Goal: Complete application form

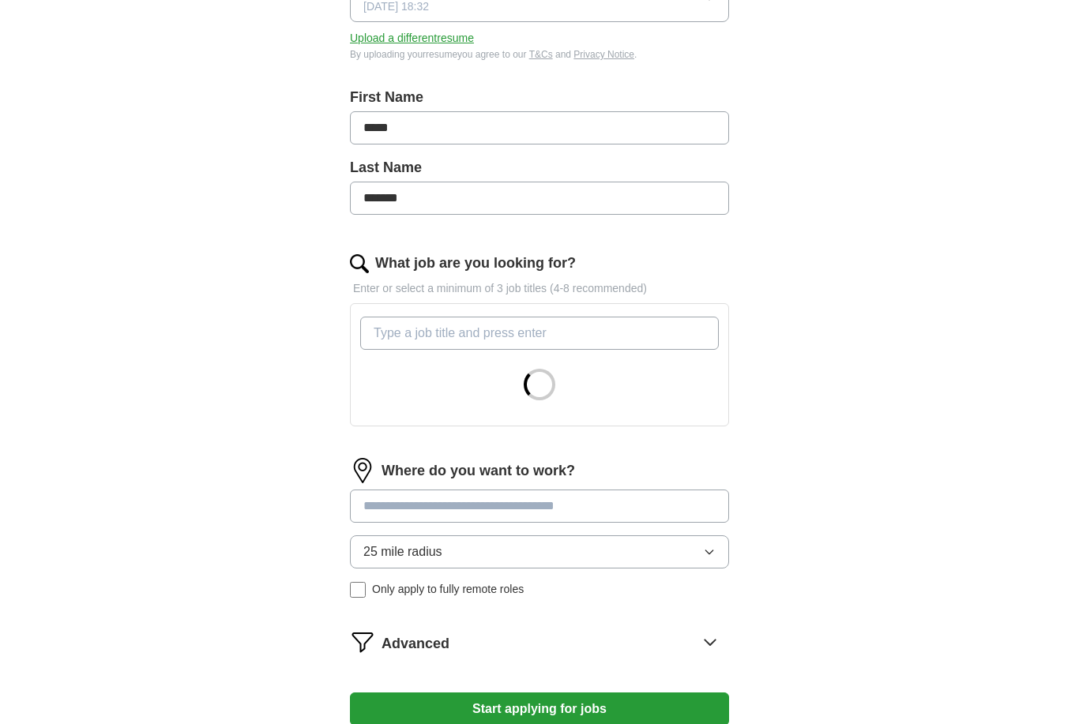
scroll to position [287, 0]
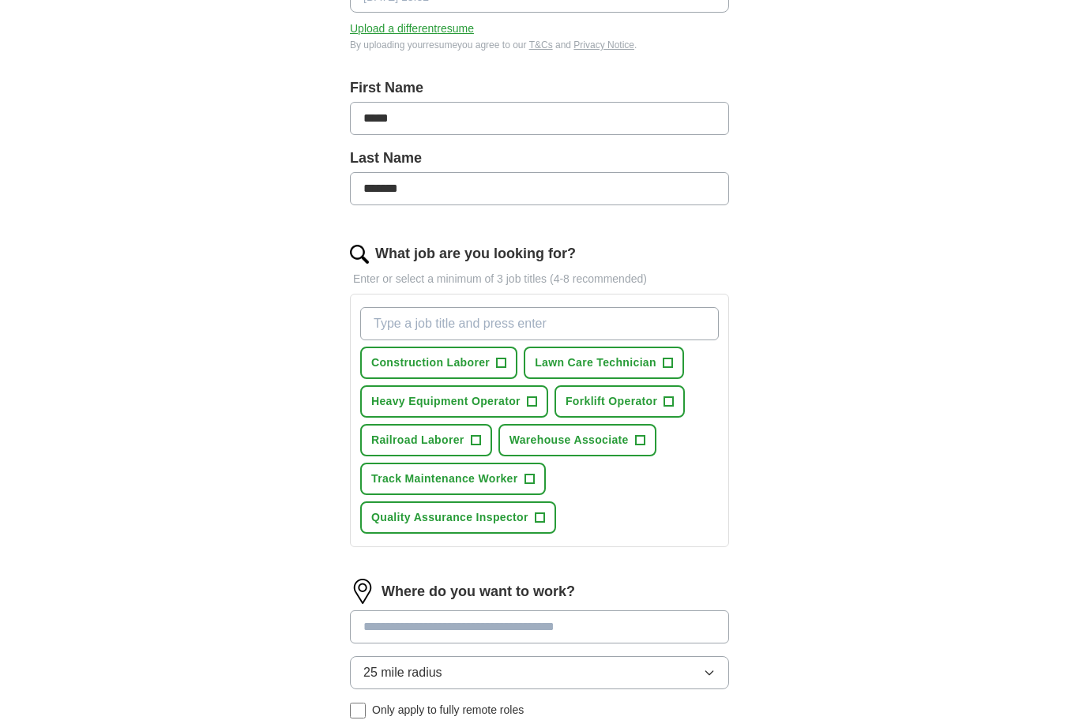
click at [381, 324] on input "What job are you looking for?" at bounding box center [539, 323] width 359 height 33
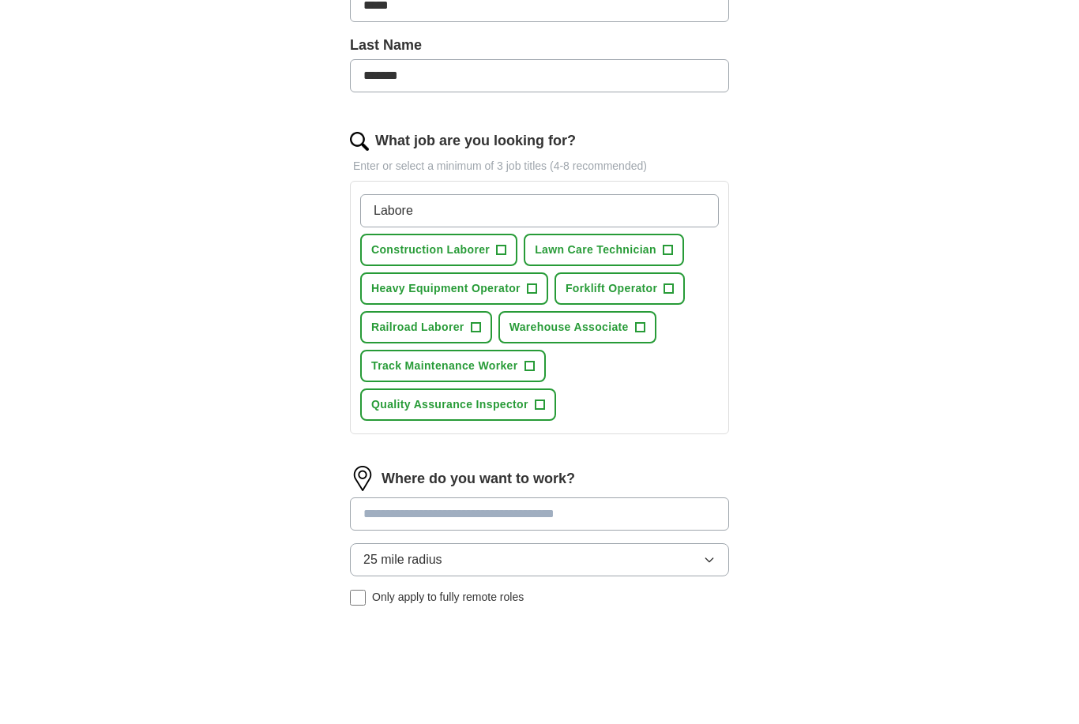
type input "Laborer"
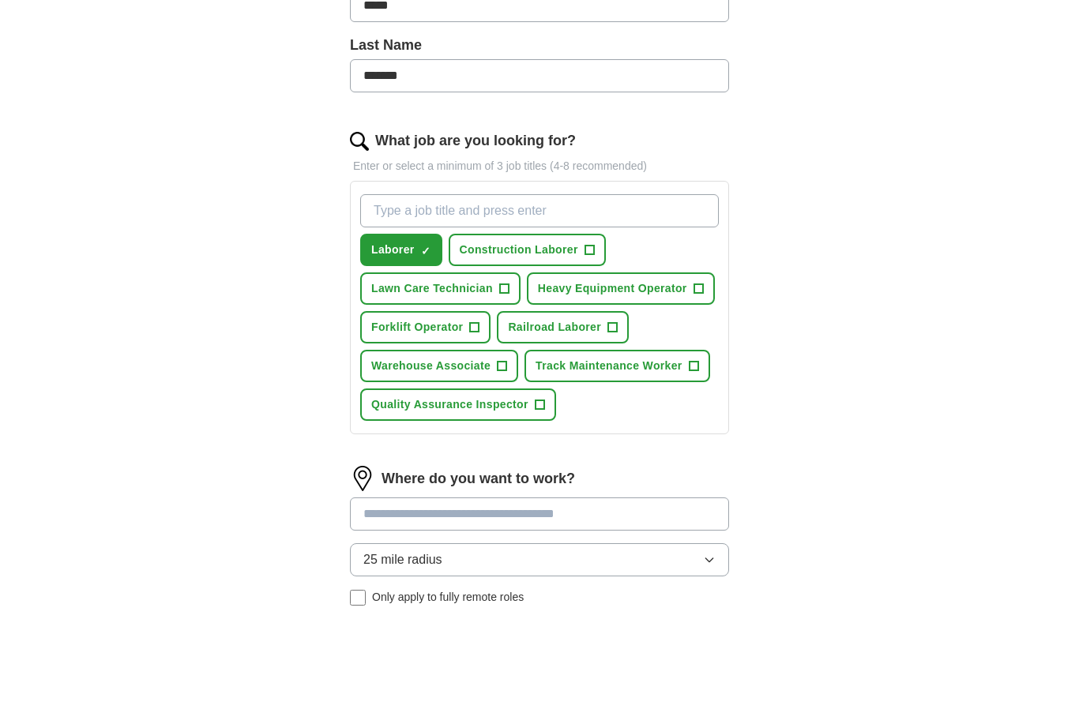
type input "r"
click at [614, 424] on button "Railroad Laborer +" at bounding box center [563, 440] width 132 height 32
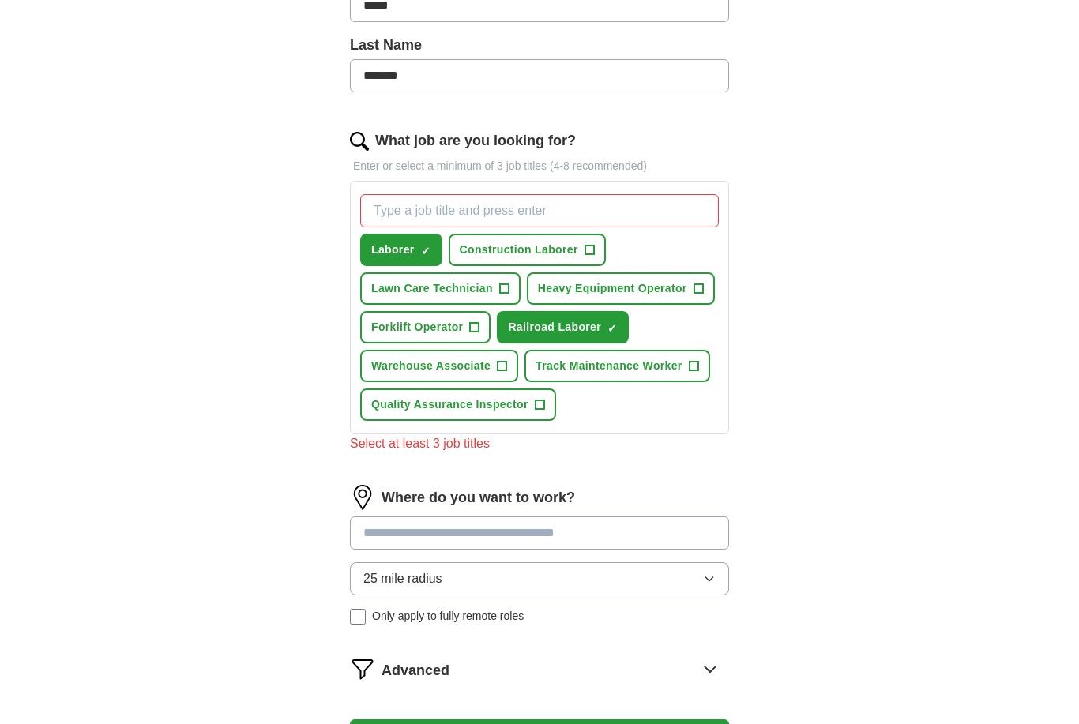
click at [678, 212] on input "What job are you looking for?" at bounding box center [539, 210] width 359 height 33
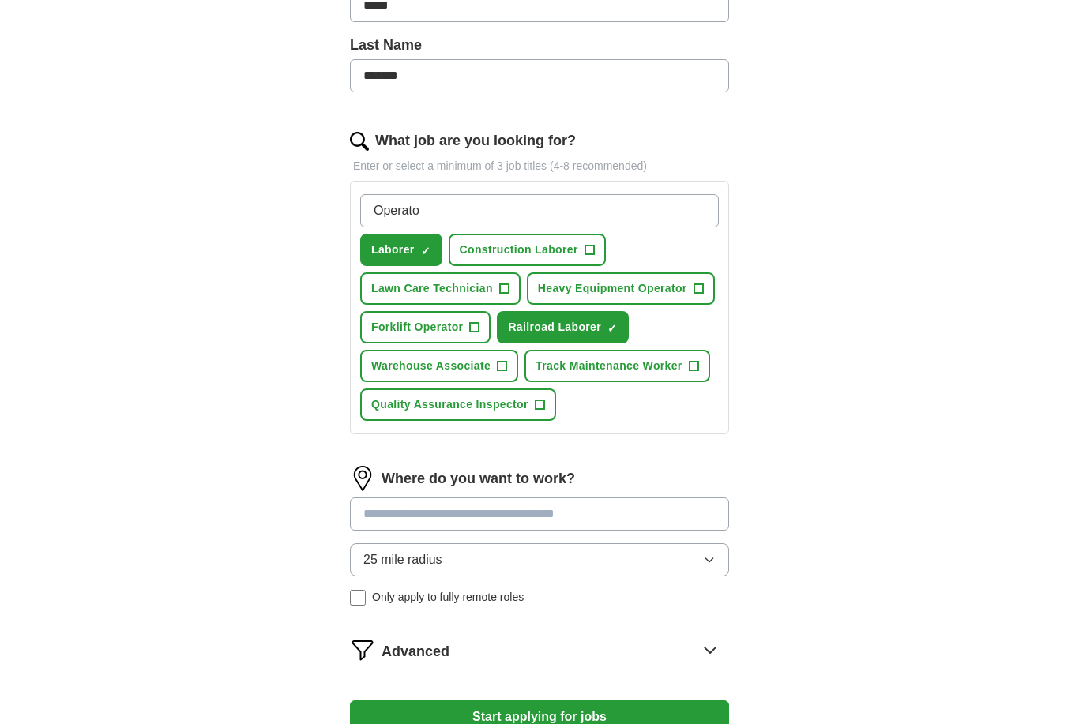
type input "Operator"
click at [696, 370] on span "+" at bounding box center [693, 366] width 9 height 13
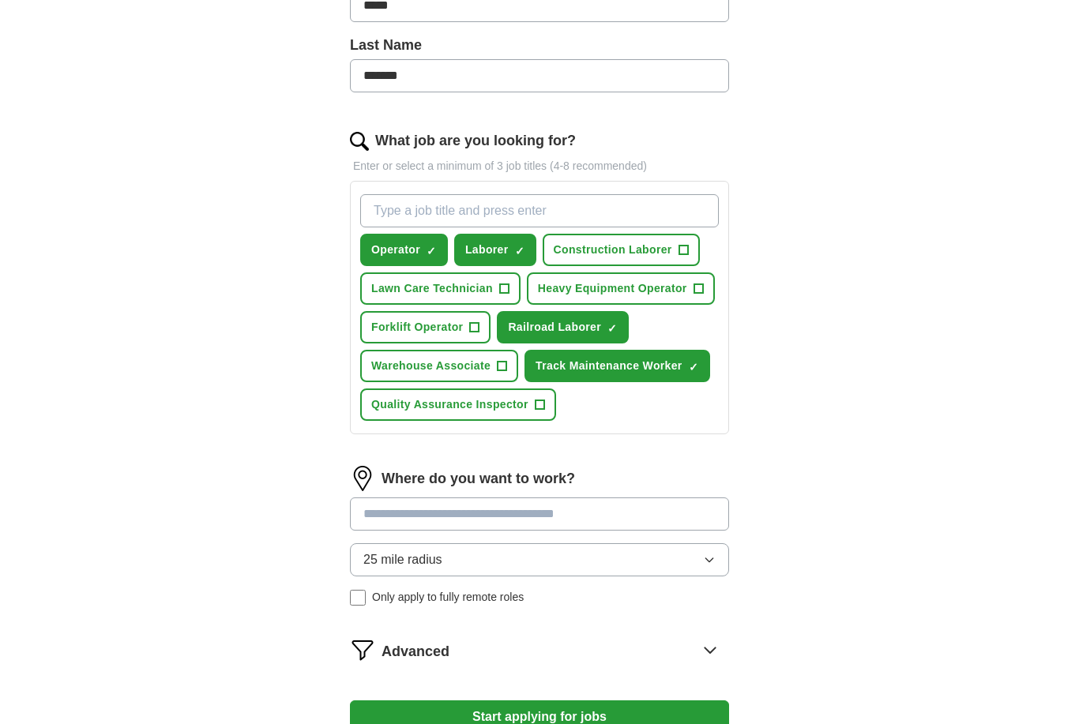
click at [498, 368] on span "+" at bounding box center [502, 366] width 9 height 13
click at [683, 210] on input "What job are you looking for?" at bounding box center [539, 210] width 359 height 33
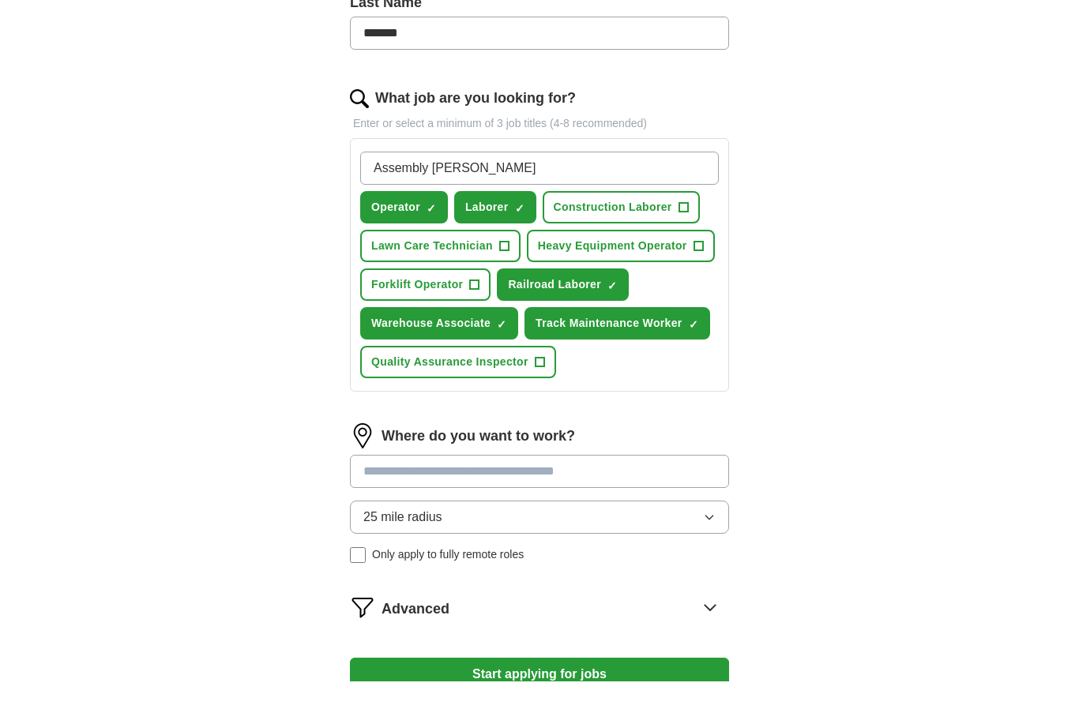
type input "Assembly Line"
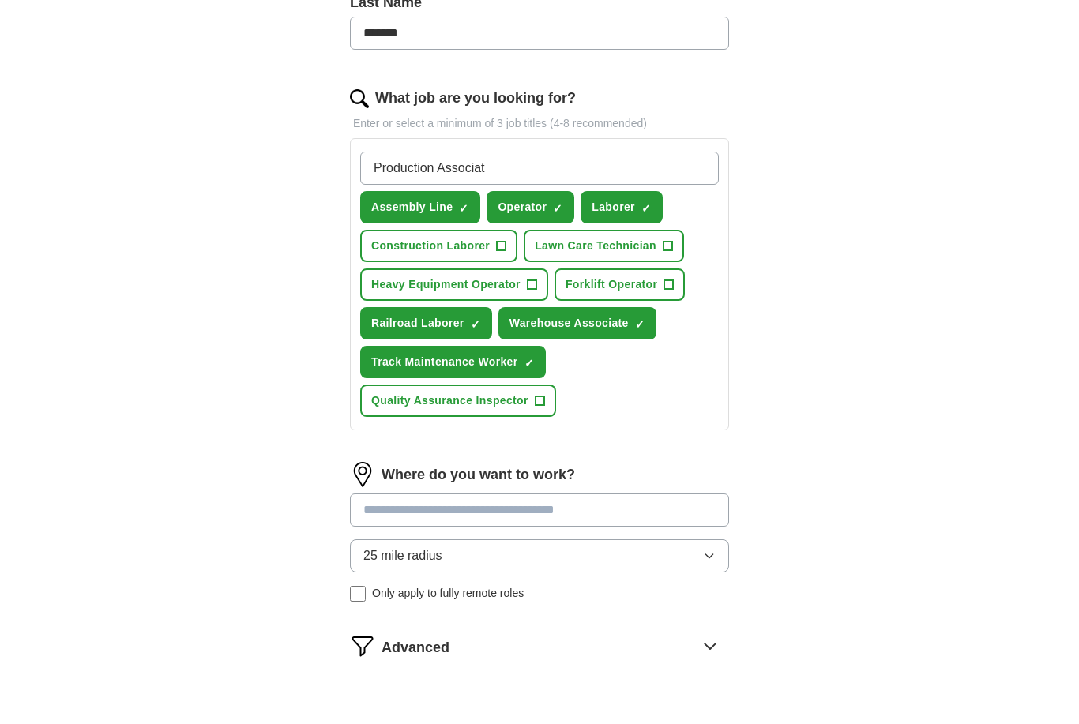
type input "Production Associate"
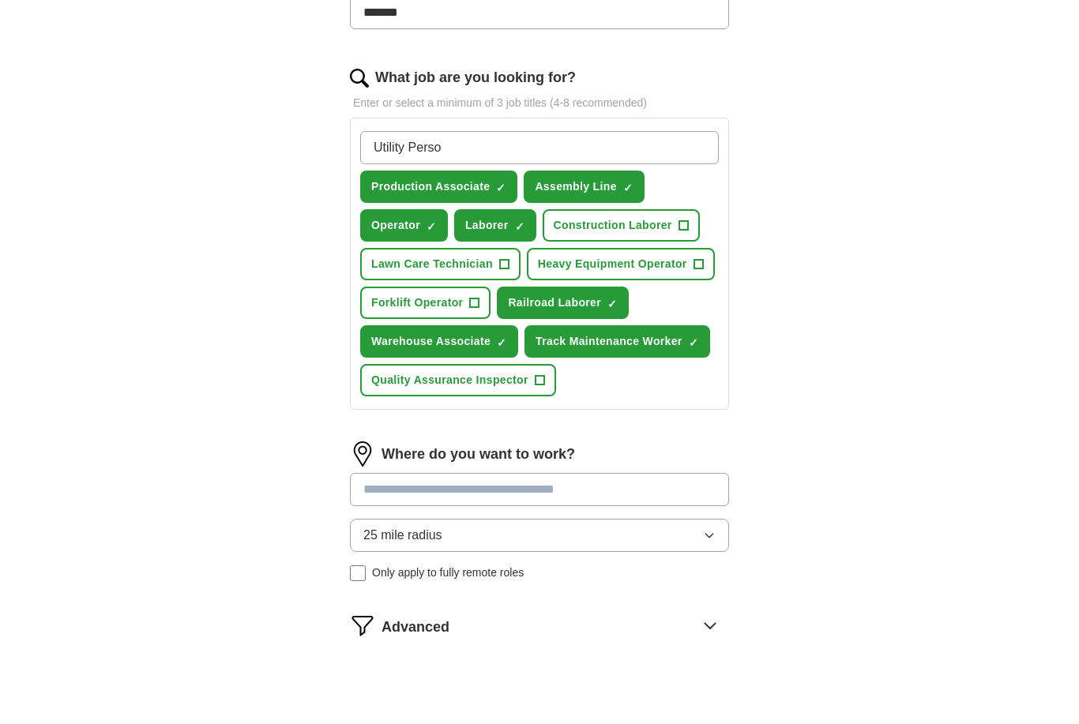
type input "Utility Person"
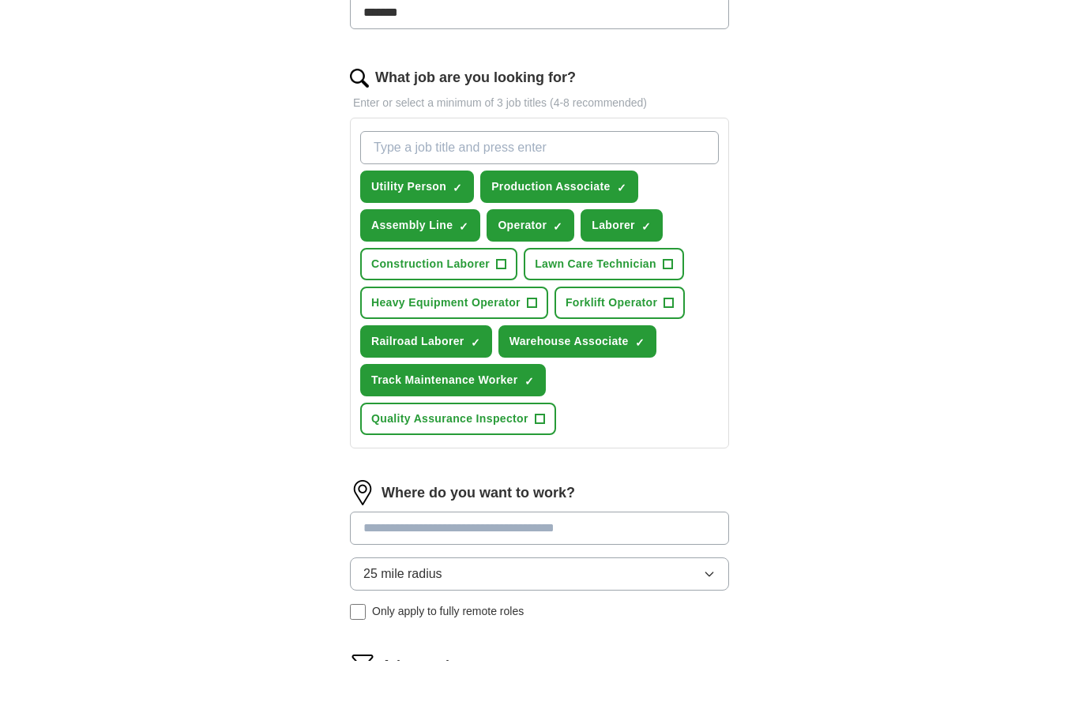
click at [533, 360] on span "+" at bounding box center [531, 366] width 9 height 13
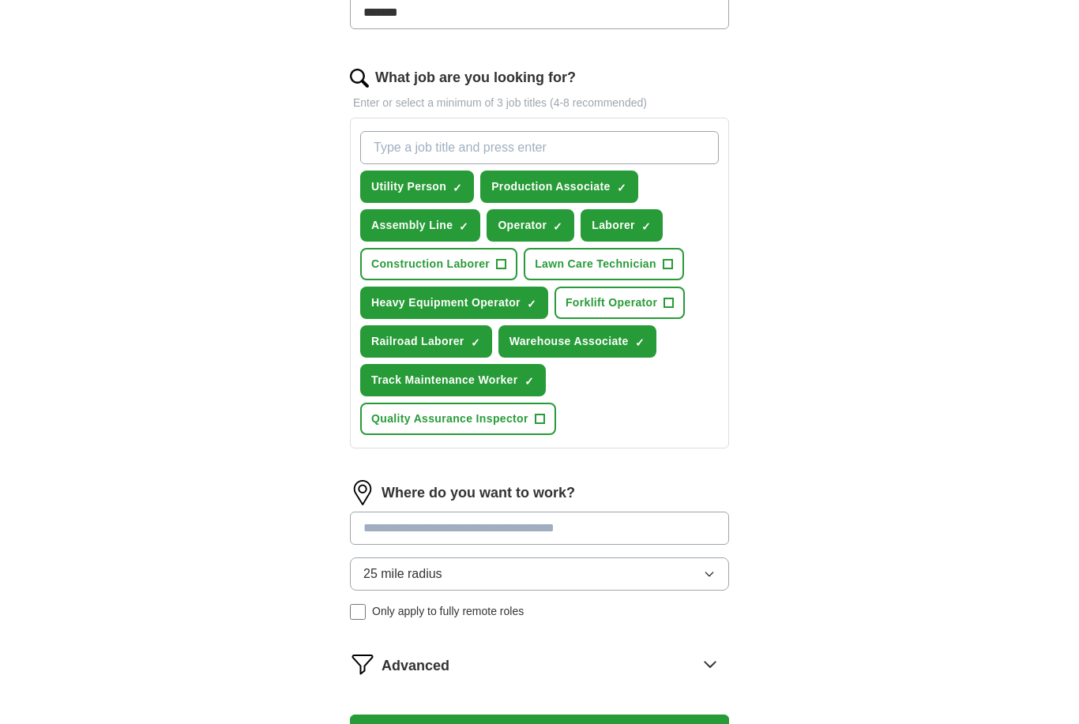
click at [667, 297] on span "+" at bounding box center [668, 303] width 9 height 13
click at [671, 142] on input "What job are you looking for?" at bounding box center [539, 147] width 359 height 33
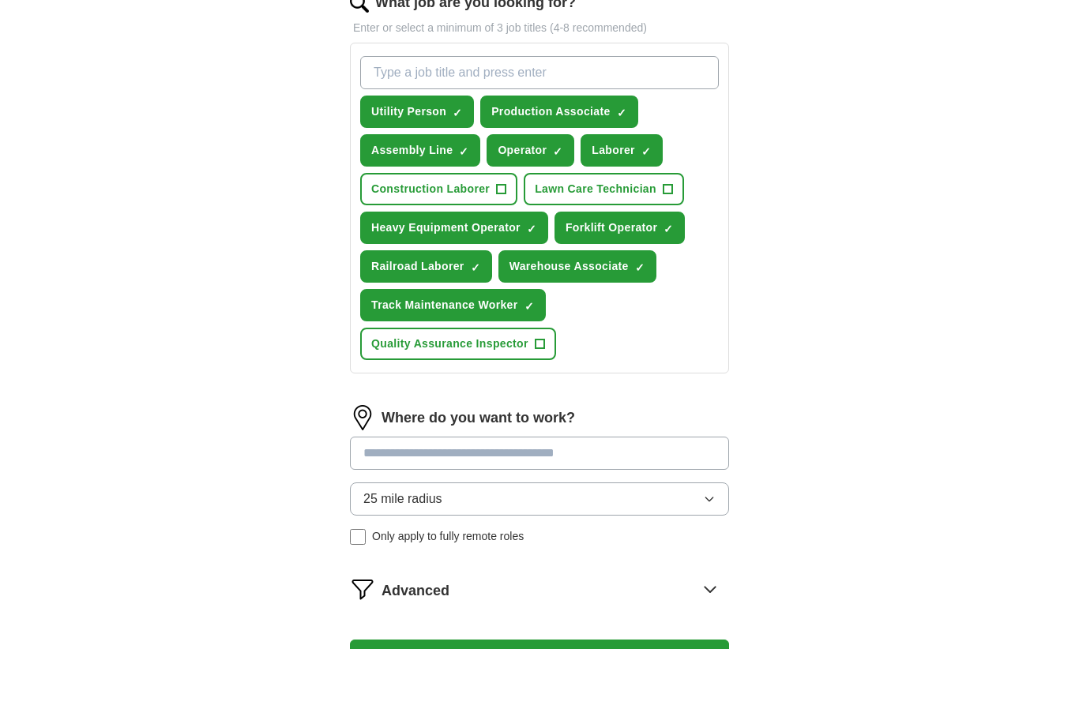
scroll to position [539, 0]
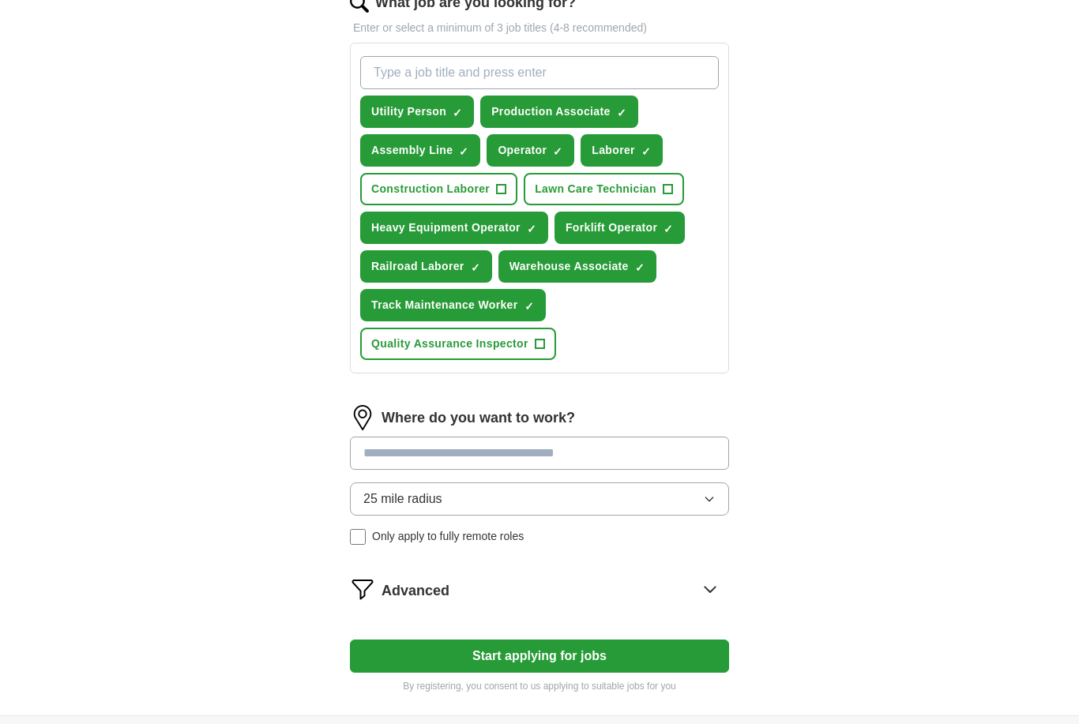
click at [697, 498] on button "25 mile radius" at bounding box center [539, 499] width 379 height 33
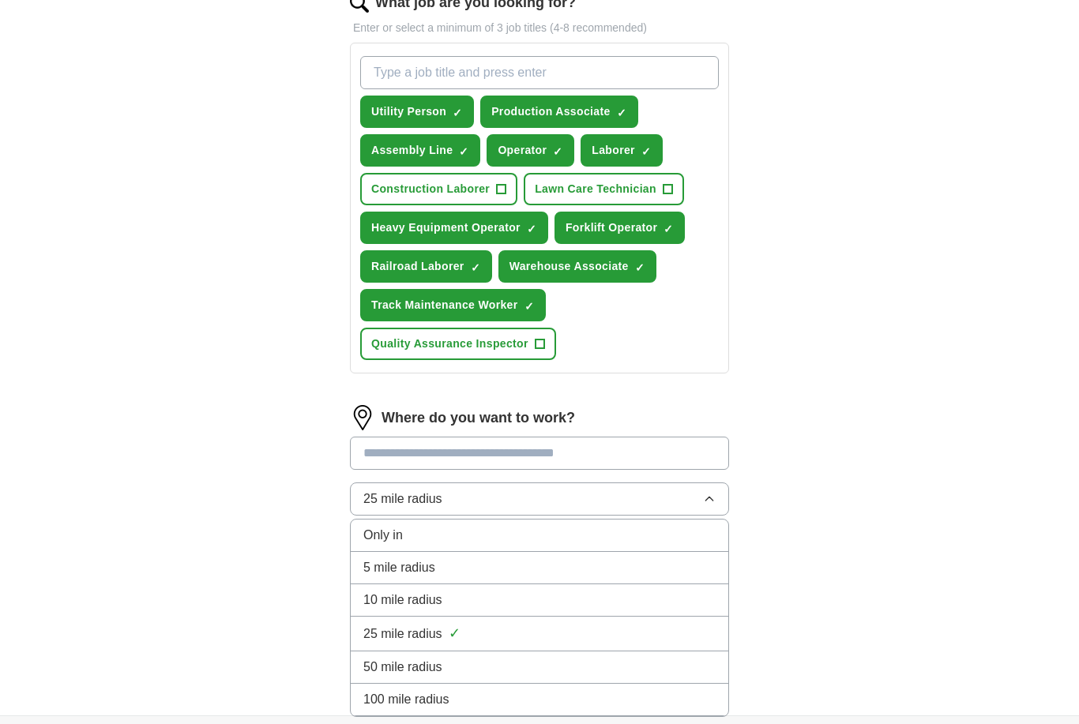
click at [672, 669] on div "50 mile radius" at bounding box center [539, 667] width 352 height 19
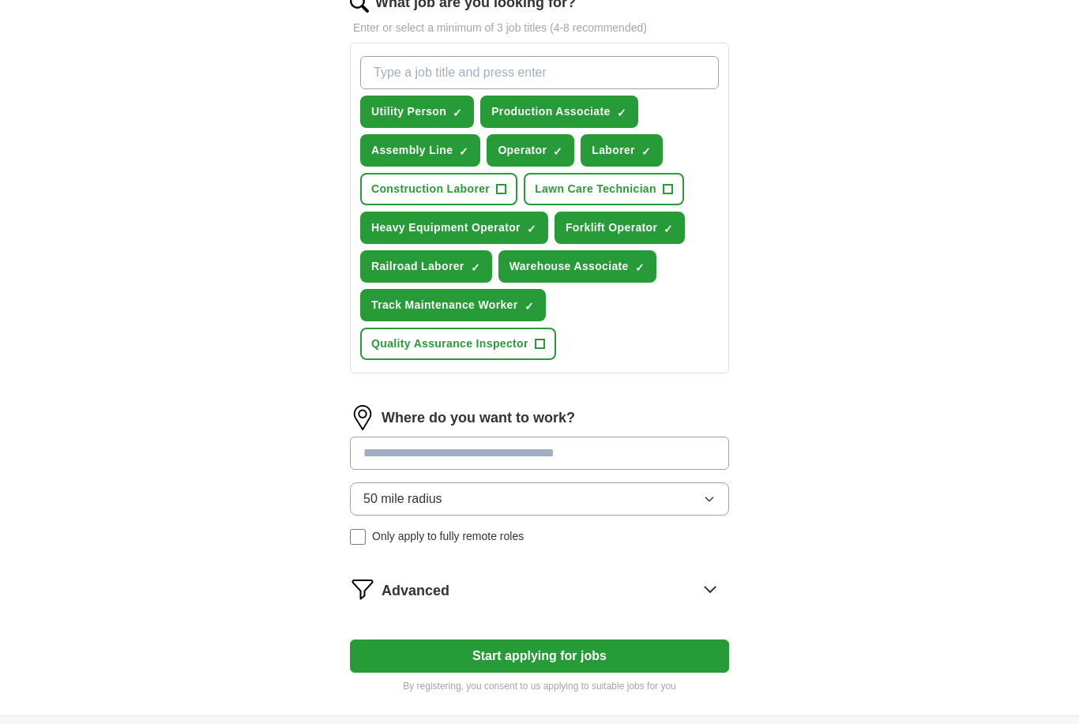
click at [701, 454] on input at bounding box center [539, 453] width 379 height 33
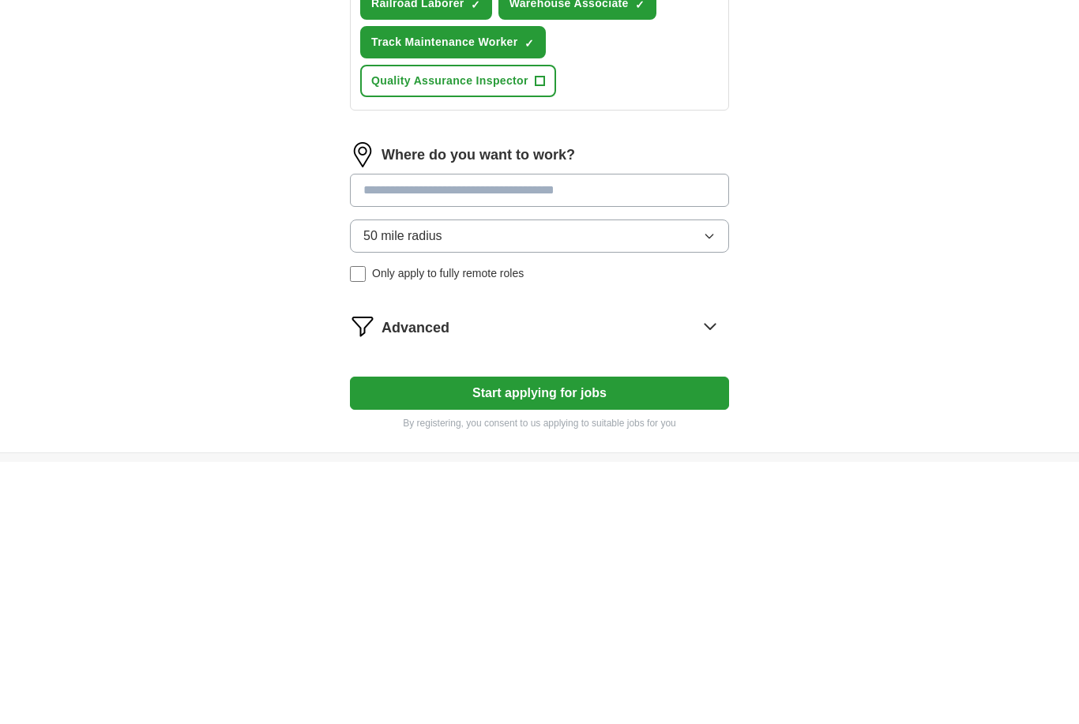
click at [359, 405] on div "Where do you want to work? 50 mile radius Only apply to fully remote roles" at bounding box center [539, 481] width 379 height 152
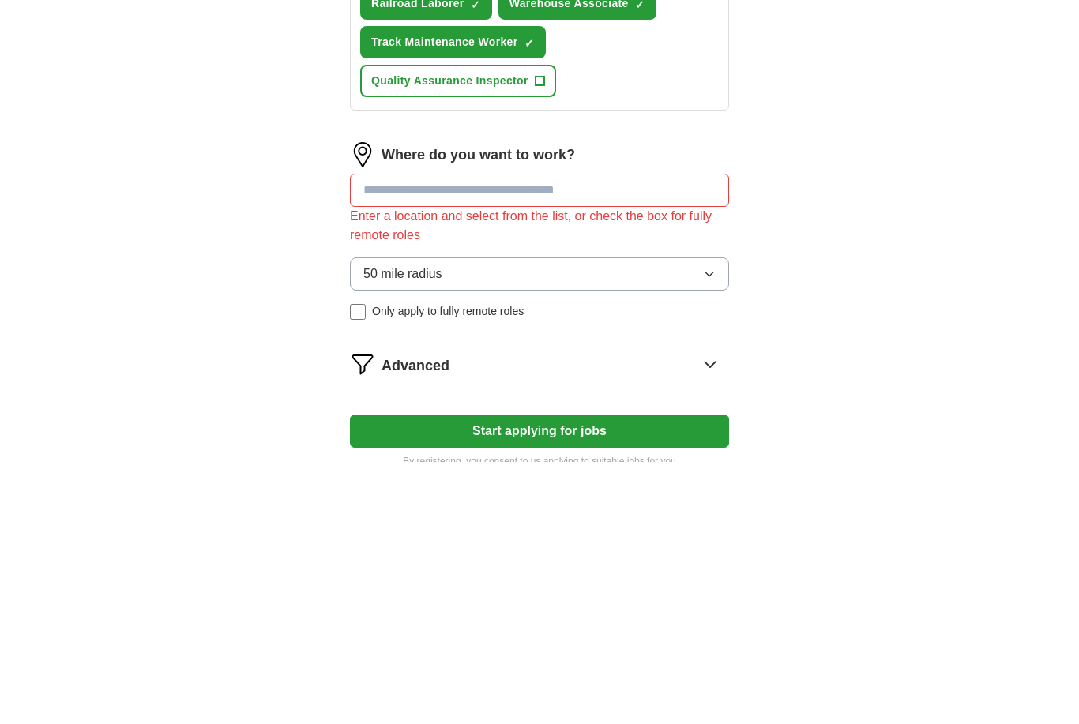
scroll to position [677, 0]
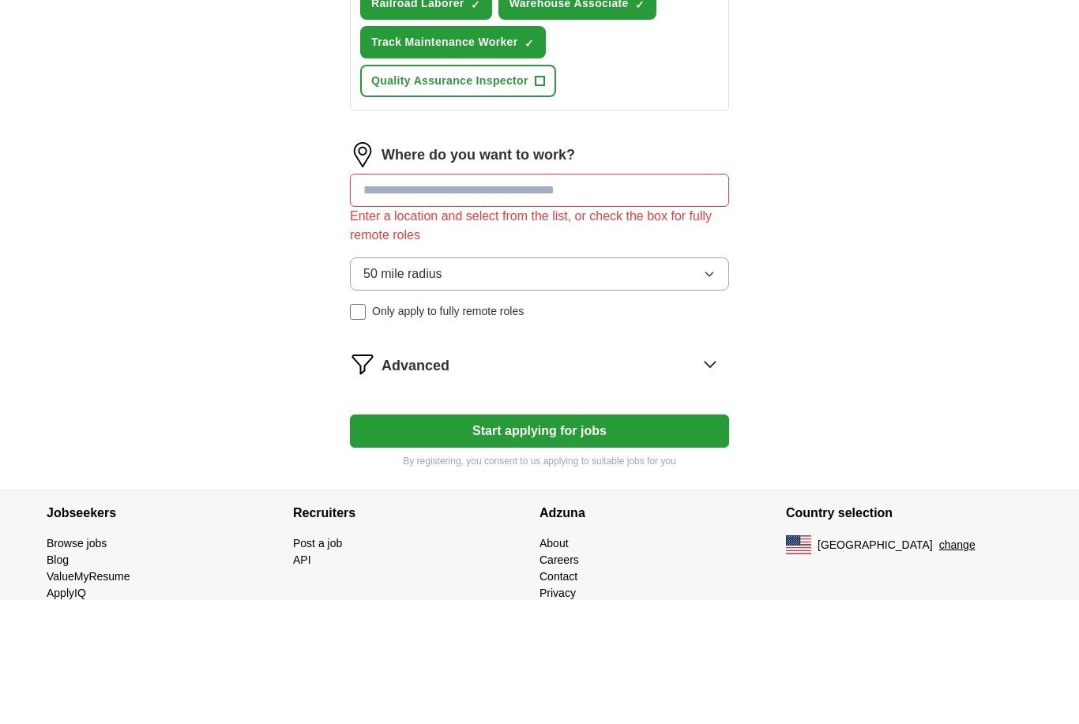
click at [374, 310] on input at bounding box center [539, 315] width 379 height 33
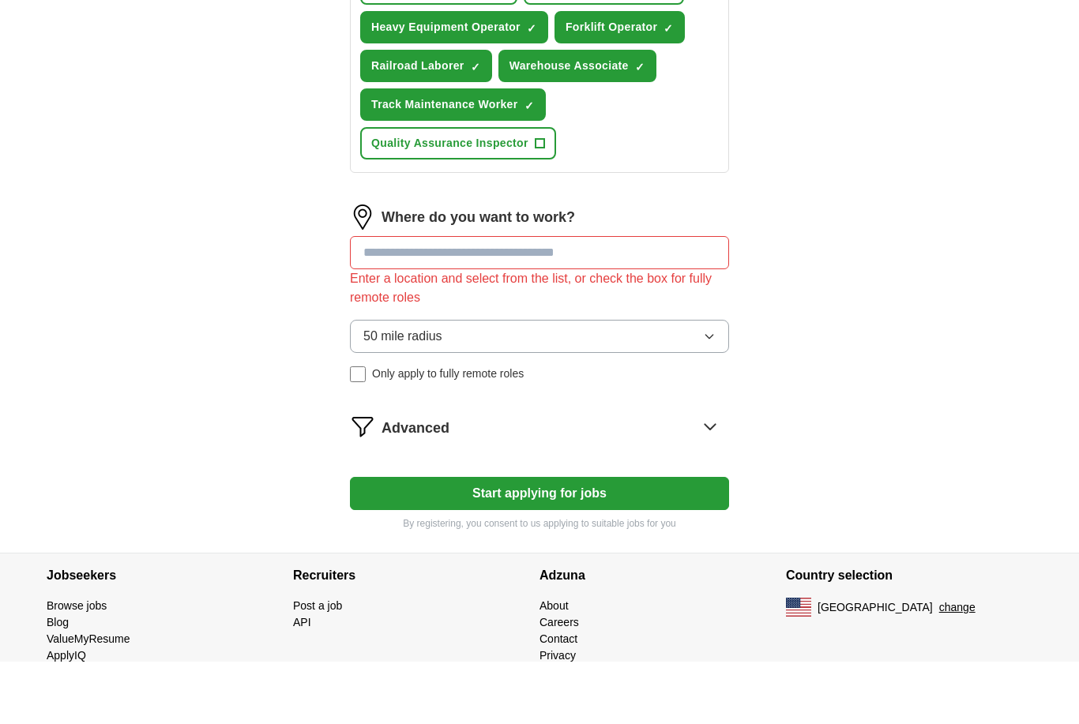
click at [710, 392] on icon "button" at bounding box center [709, 398] width 13 height 13
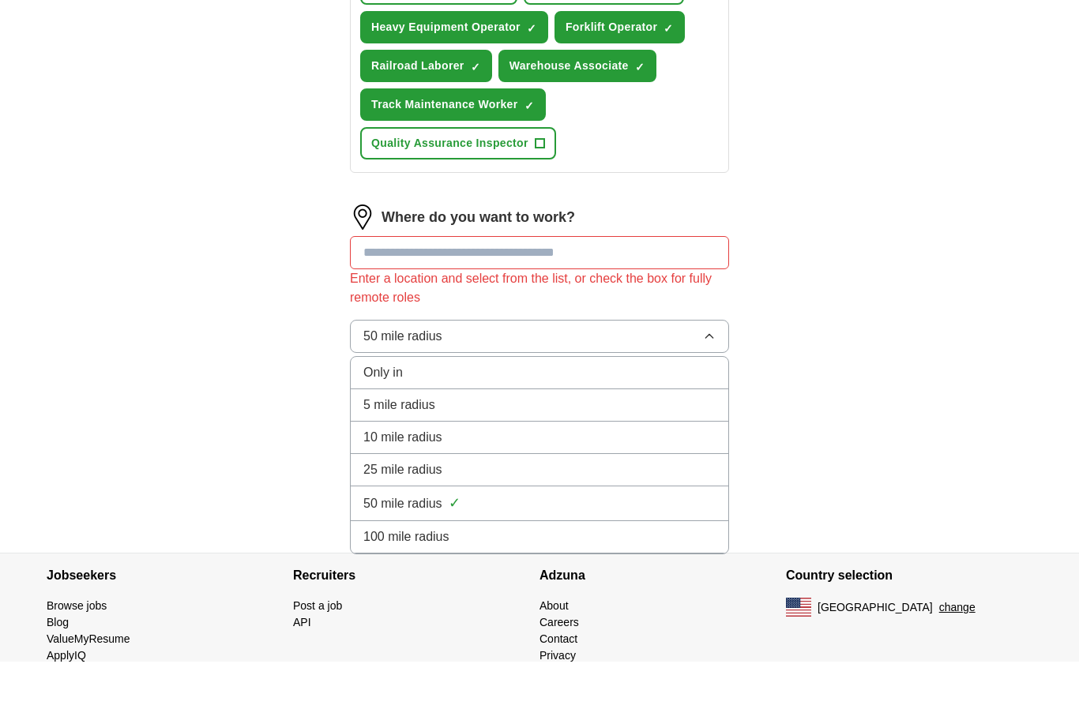
click at [373, 320] on input at bounding box center [539, 315] width 379 height 33
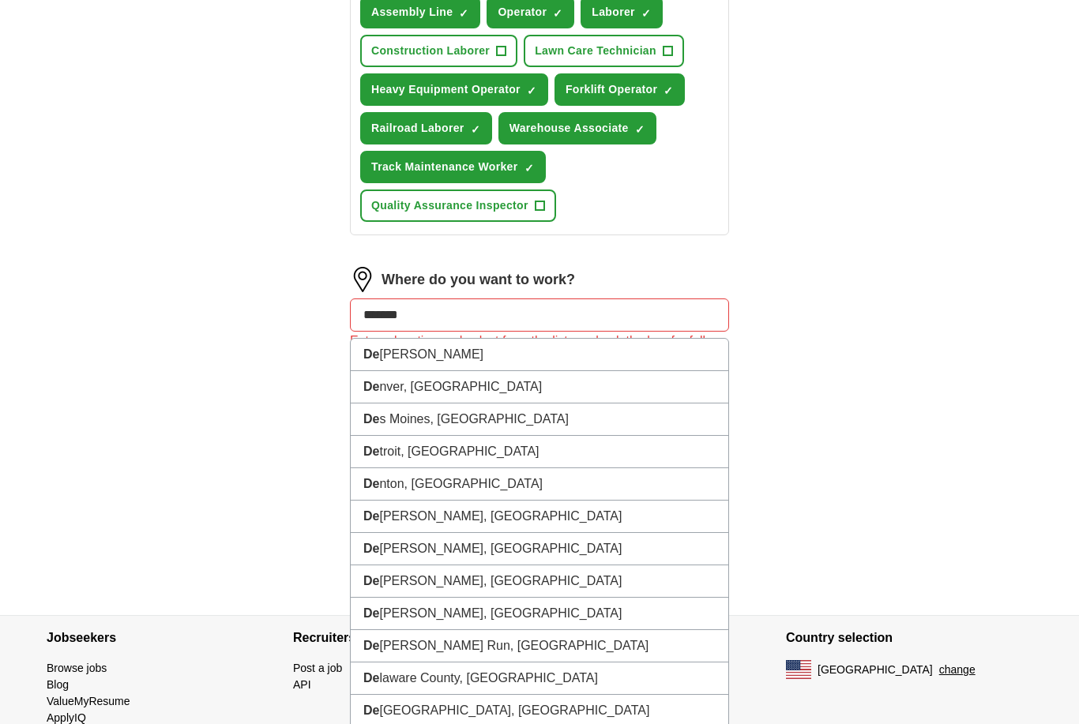
type input "*******"
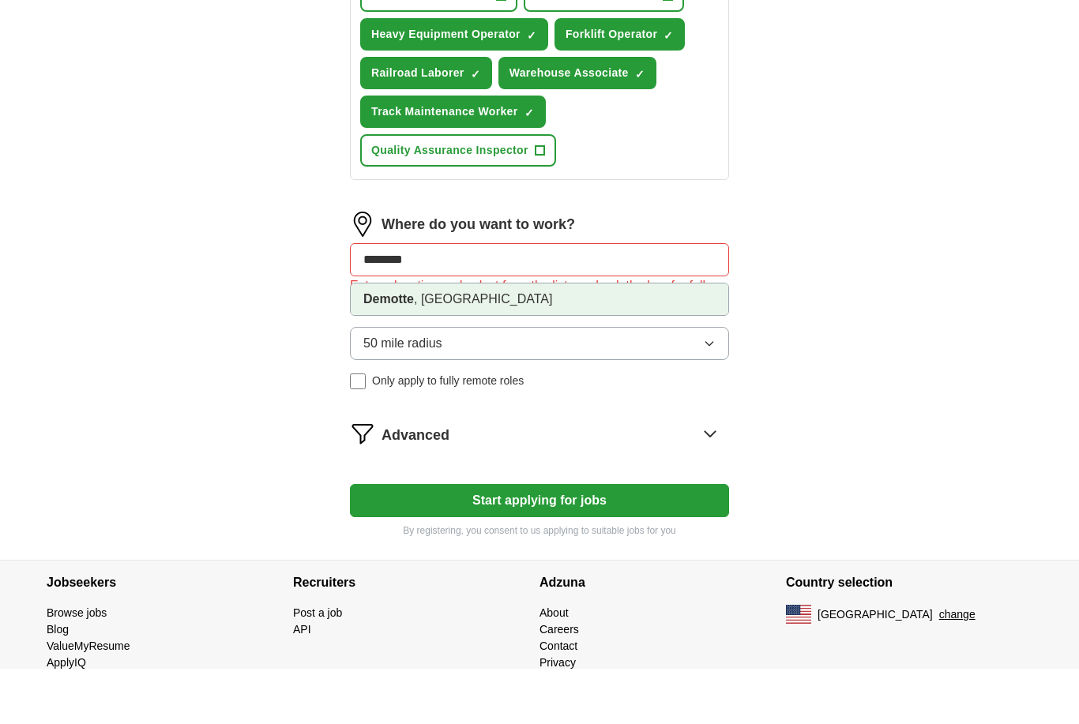
click at [366, 347] on strong "Demotte" at bounding box center [388, 353] width 51 height 13
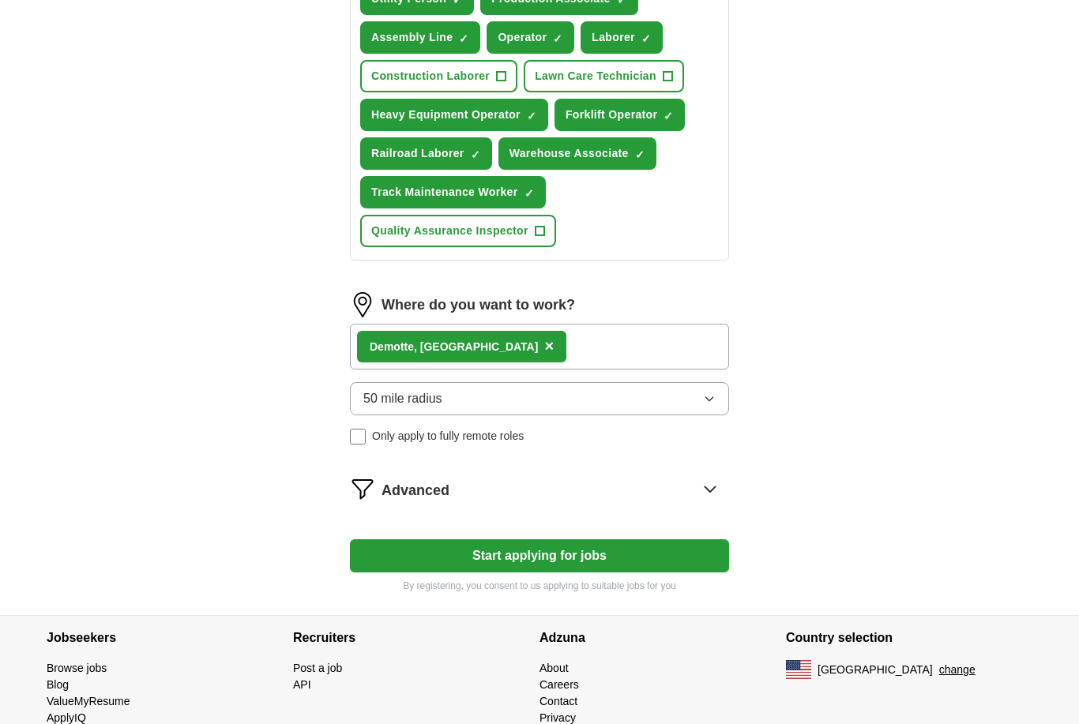
click at [679, 358] on div "Demotte , IN ×" at bounding box center [539, 347] width 379 height 46
click at [697, 350] on div "Demotte , IN ×" at bounding box center [539, 347] width 379 height 46
click at [700, 354] on div "Demotte , IN ×" at bounding box center [539, 347] width 379 height 46
click at [699, 354] on div "Demotte , IN ×" at bounding box center [539, 347] width 379 height 46
click at [556, 347] on div "Demotte , IN ×" at bounding box center [539, 347] width 379 height 46
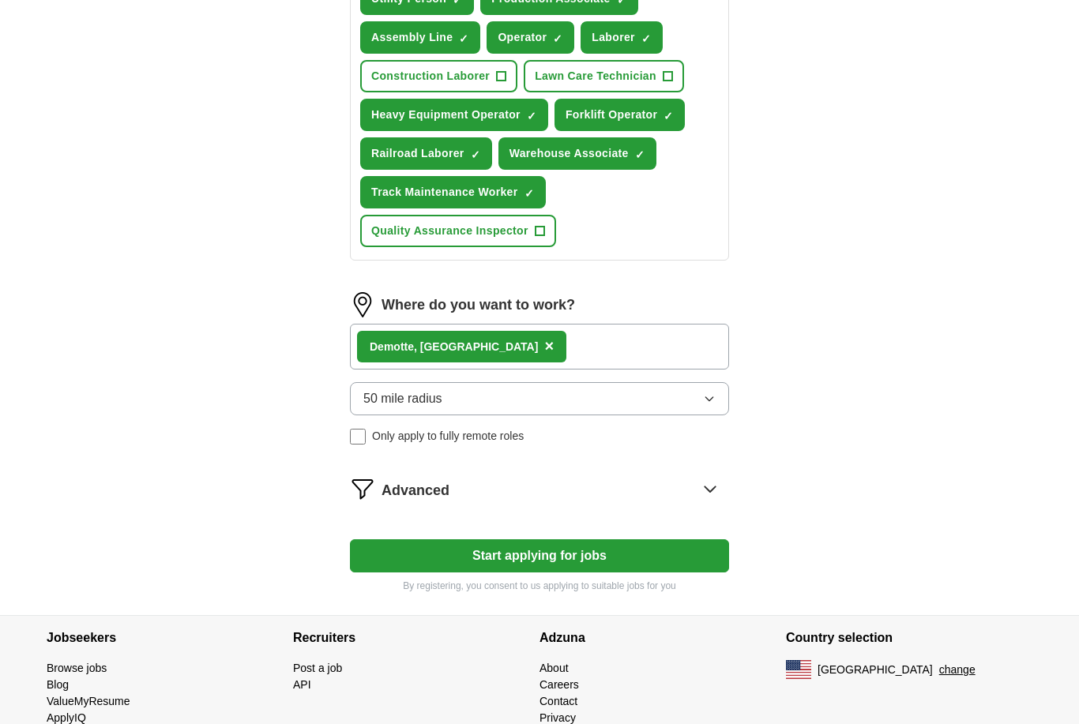
click at [544, 350] on span "×" at bounding box center [548, 345] width 9 height 17
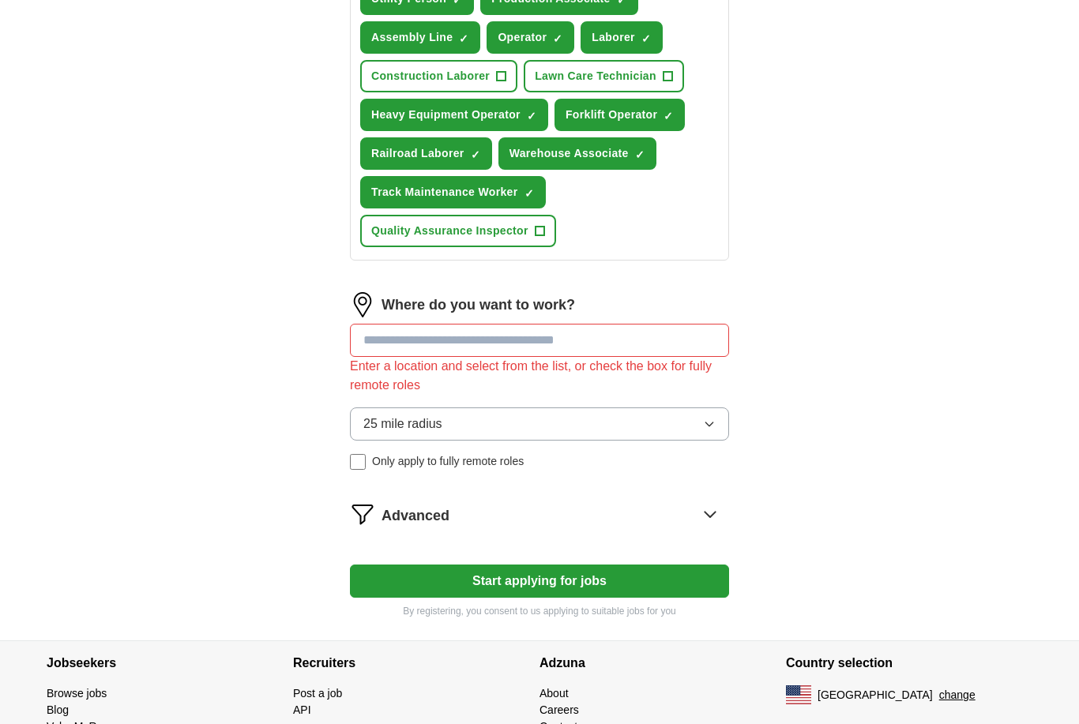
click at [383, 335] on input at bounding box center [539, 340] width 379 height 33
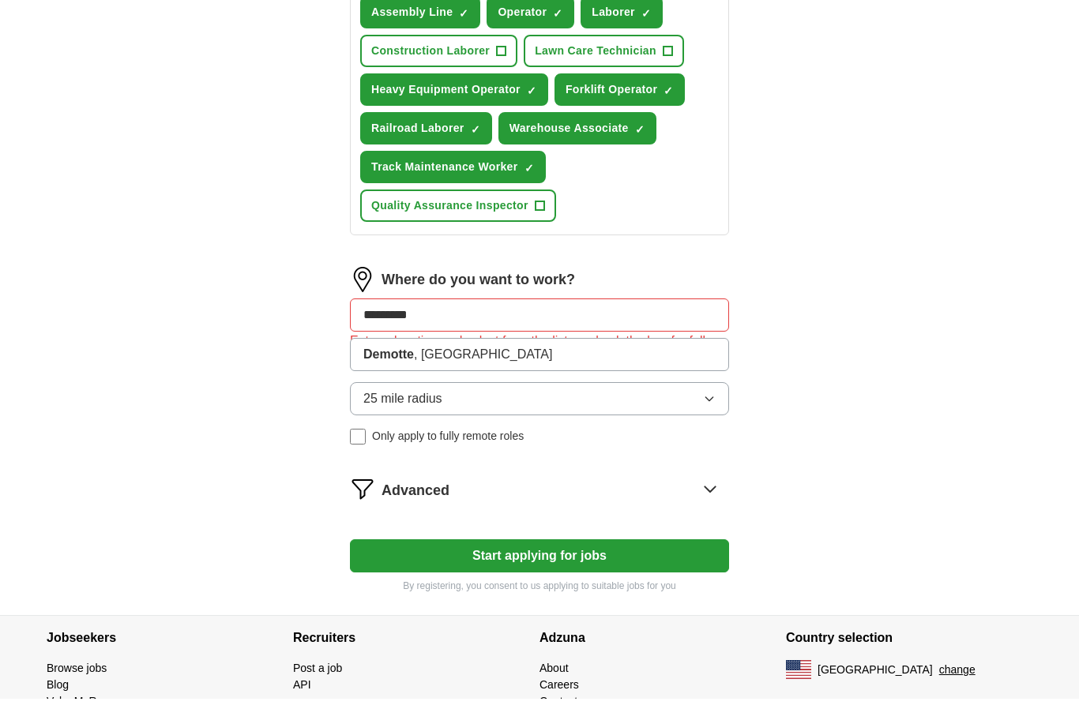
type input "**********"
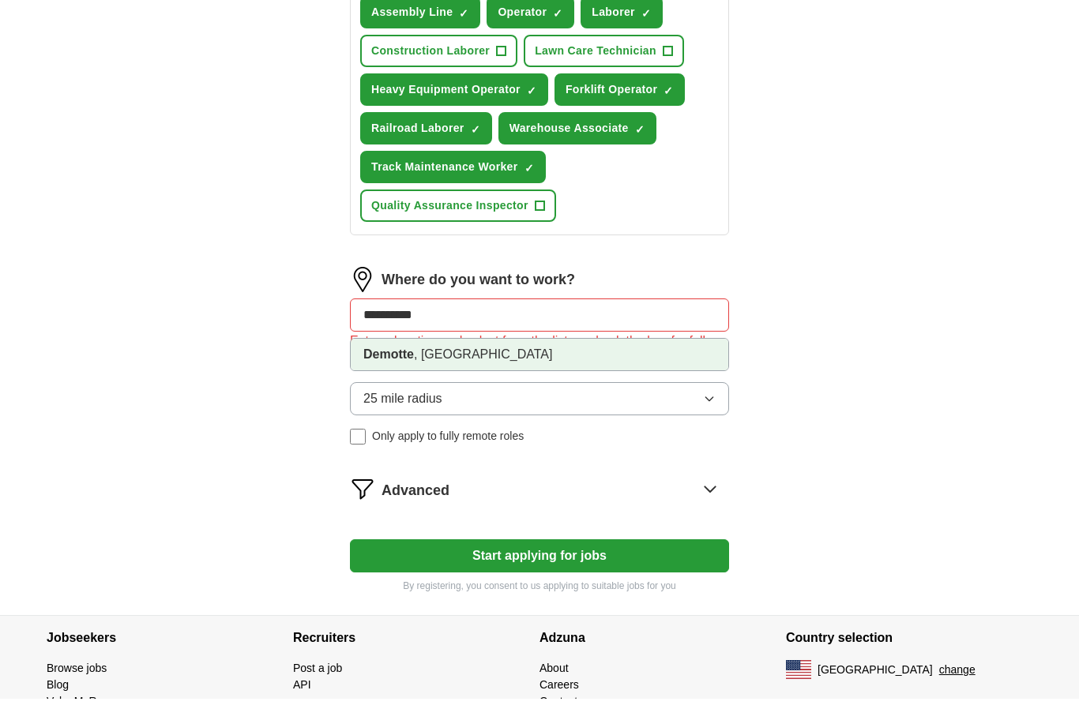
click at [369, 373] on strong "Demotte" at bounding box center [388, 379] width 51 height 13
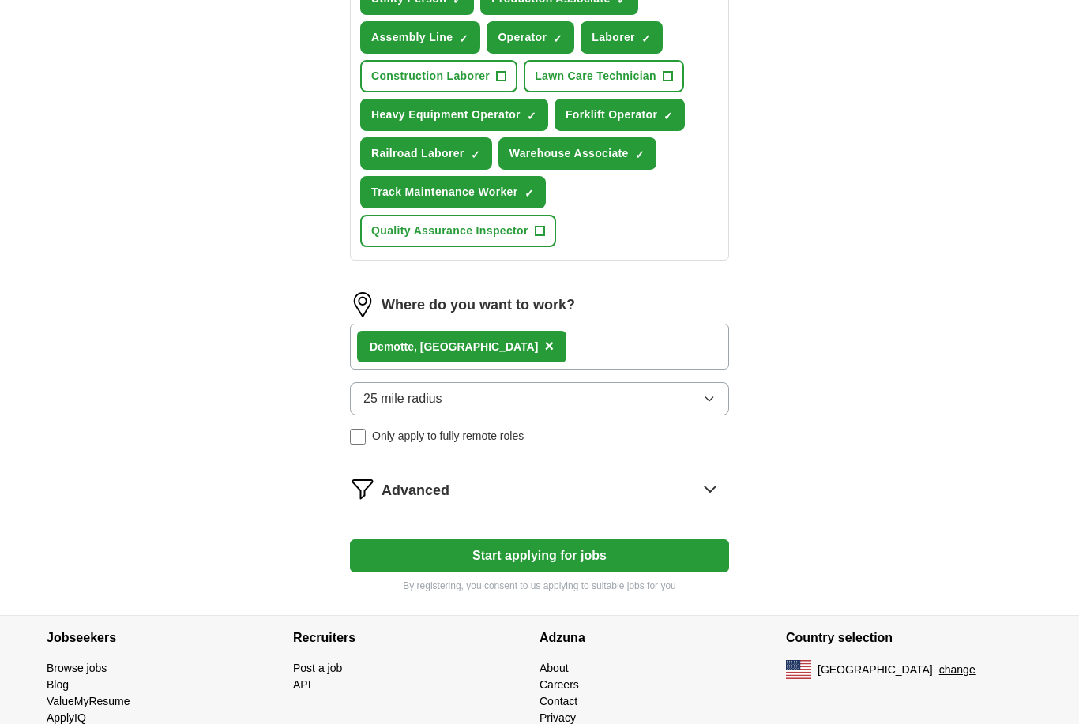
click at [364, 407] on span "25 mile radius" at bounding box center [402, 398] width 79 height 19
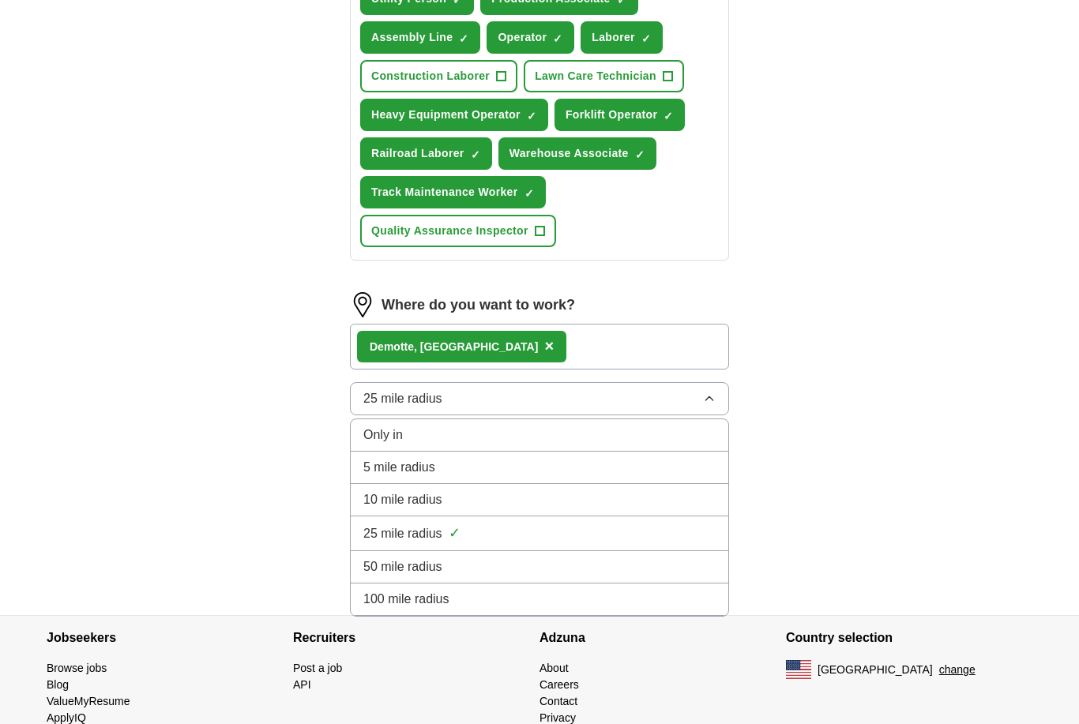
click at [364, 573] on span "50 mile radius" at bounding box center [402, 567] width 79 height 19
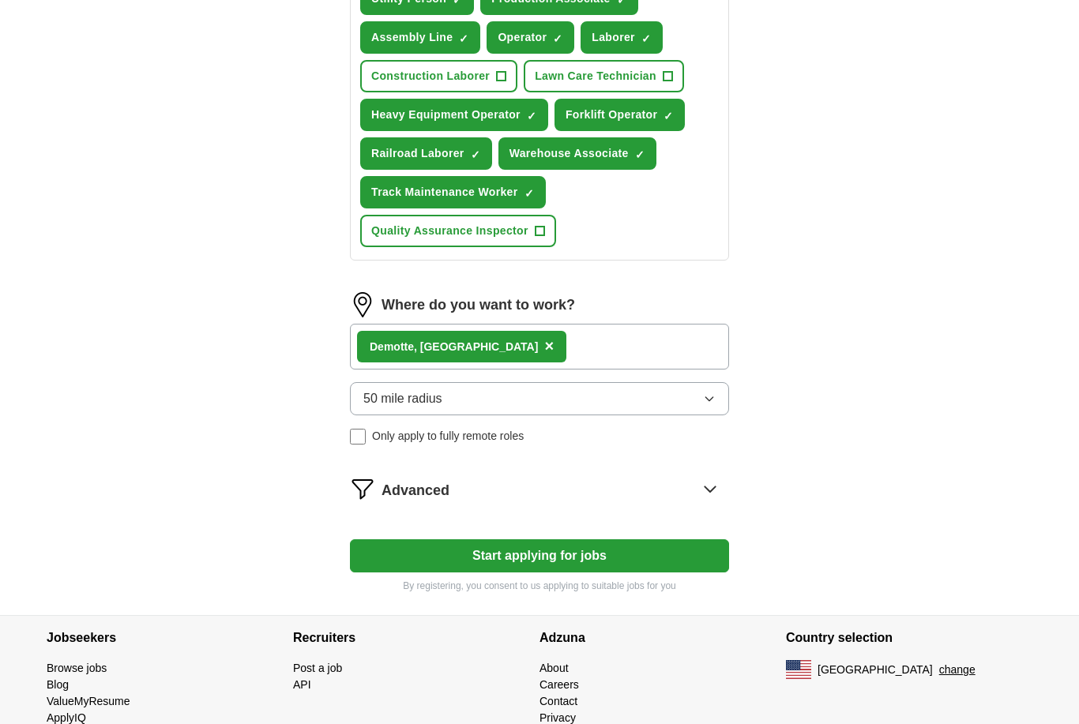
click at [703, 494] on icon at bounding box center [709, 488] width 25 height 25
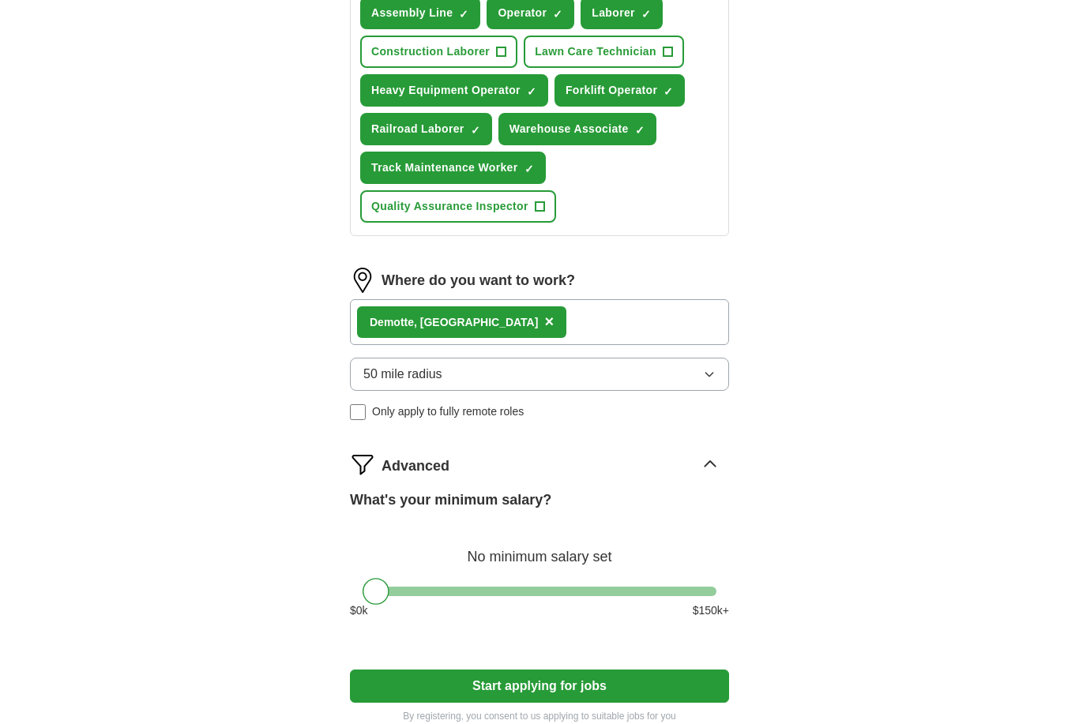
scroll to position [677, 0]
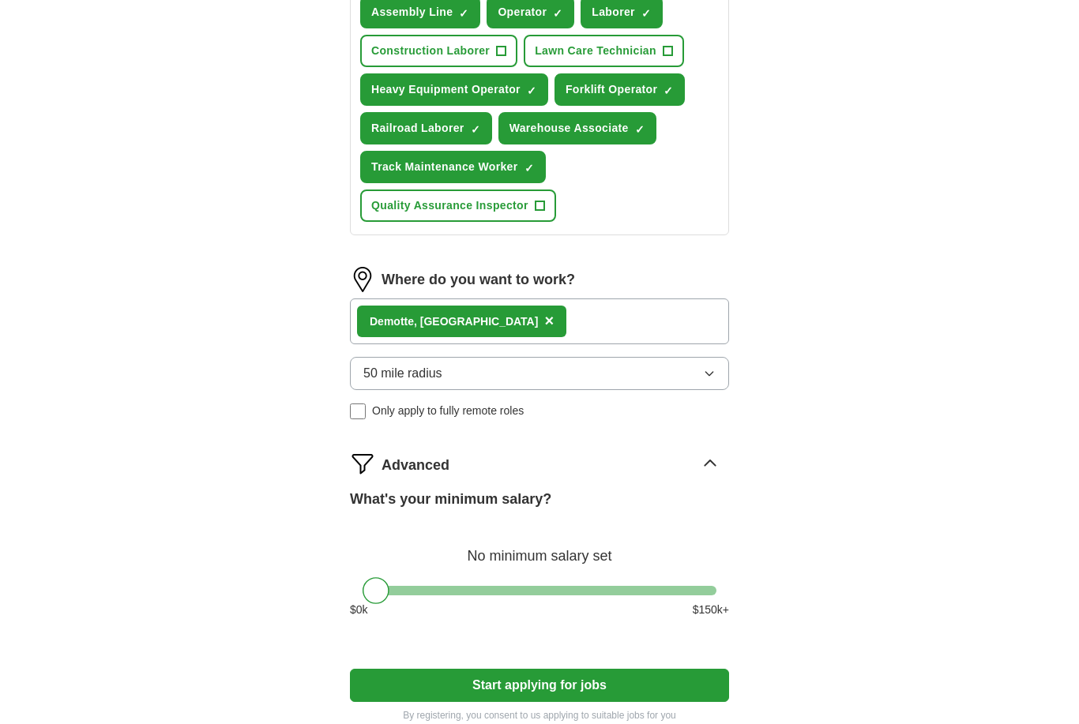
click at [712, 464] on icon at bounding box center [709, 463] width 25 height 25
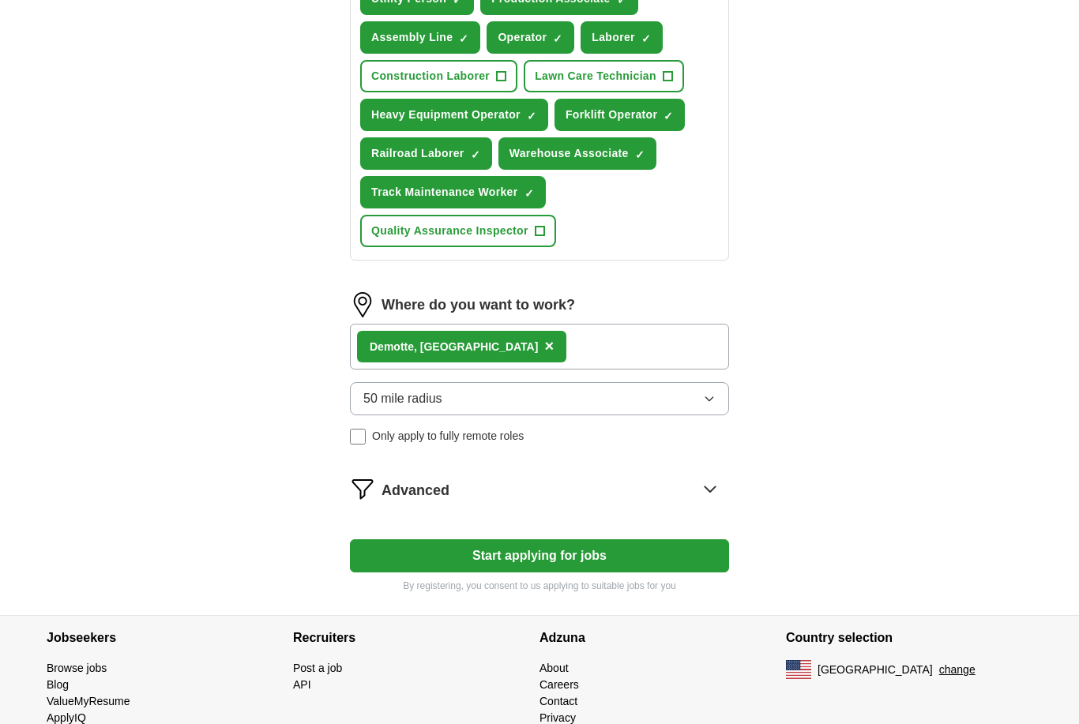
click at [696, 560] on button "Start applying for jobs" at bounding box center [539, 555] width 379 height 33
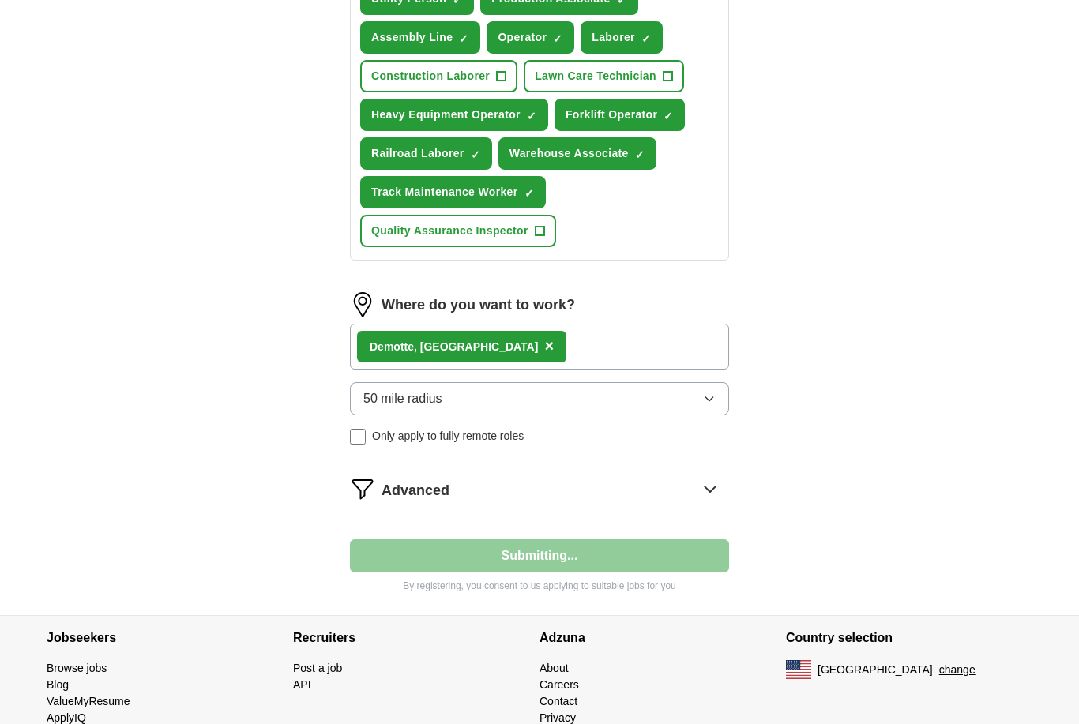
select select "**"
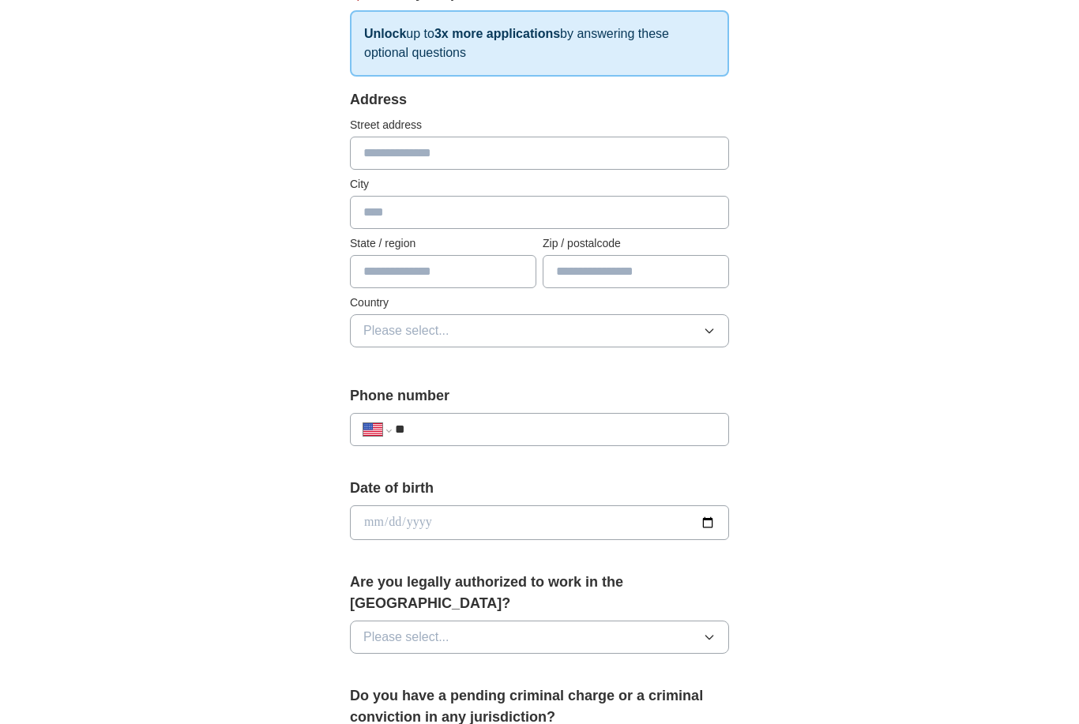
scroll to position [251, 0]
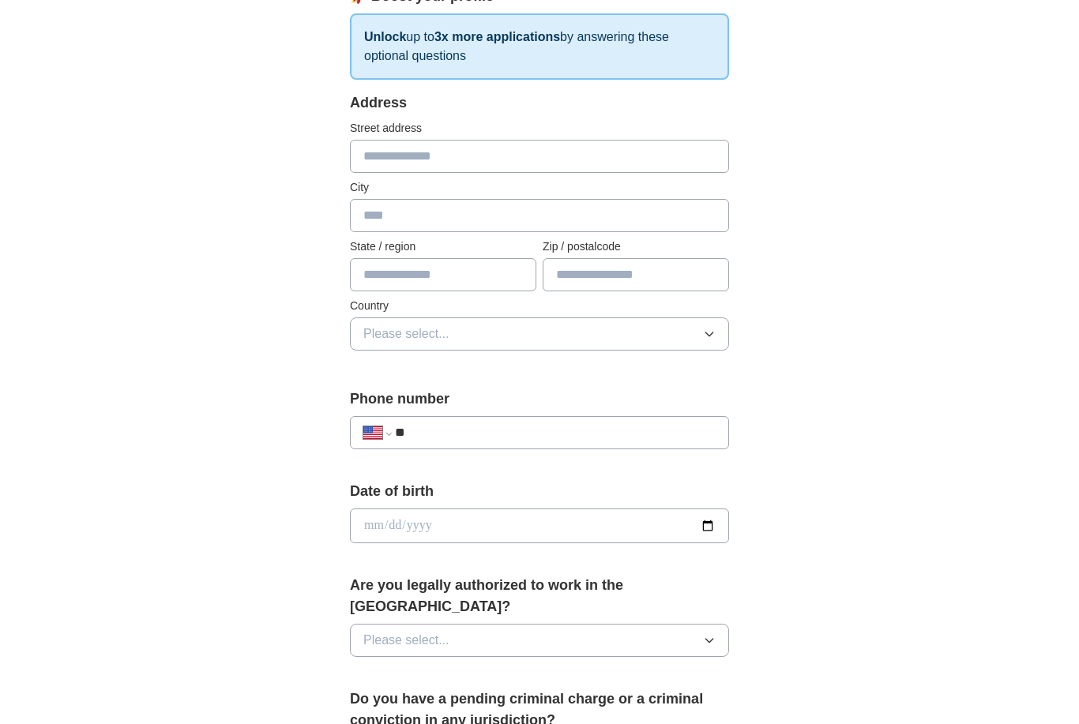
click at [700, 150] on input "text" at bounding box center [539, 156] width 379 height 33
type input "**********"
click at [635, 210] on input "text" at bounding box center [539, 215] width 379 height 33
type input "*******"
click at [504, 282] on input "text" at bounding box center [443, 274] width 186 height 33
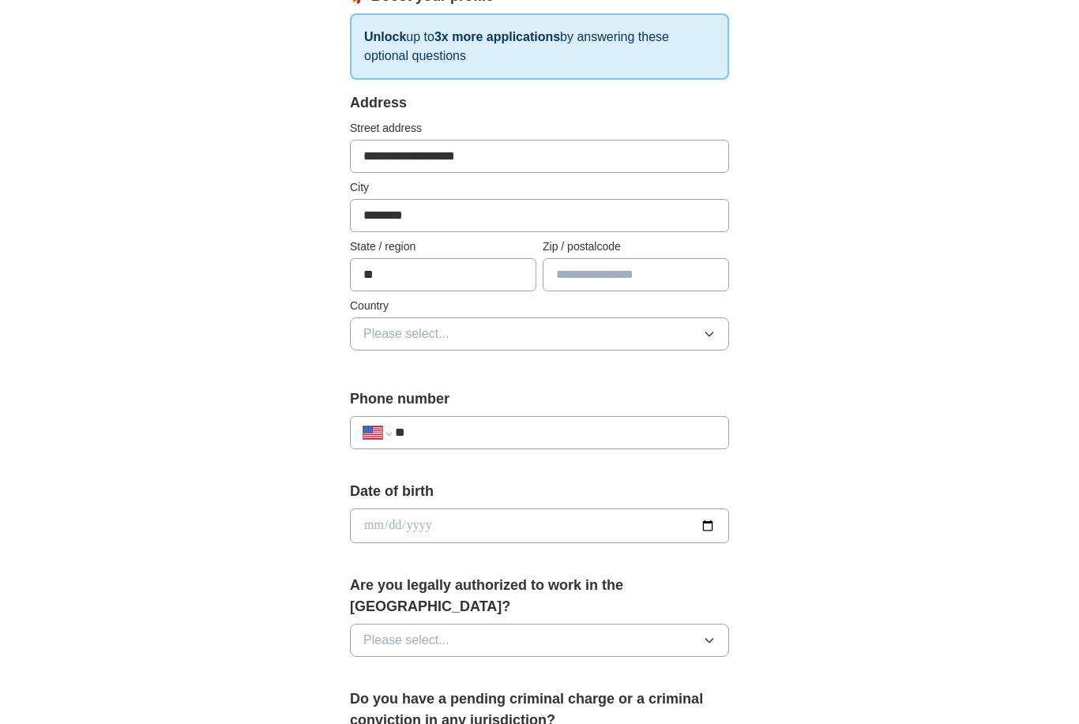
type input "**"
click at [668, 271] on input "text" at bounding box center [636, 274] width 186 height 33
type input "*****"
click at [642, 344] on button "Please select..." at bounding box center [539, 333] width 379 height 33
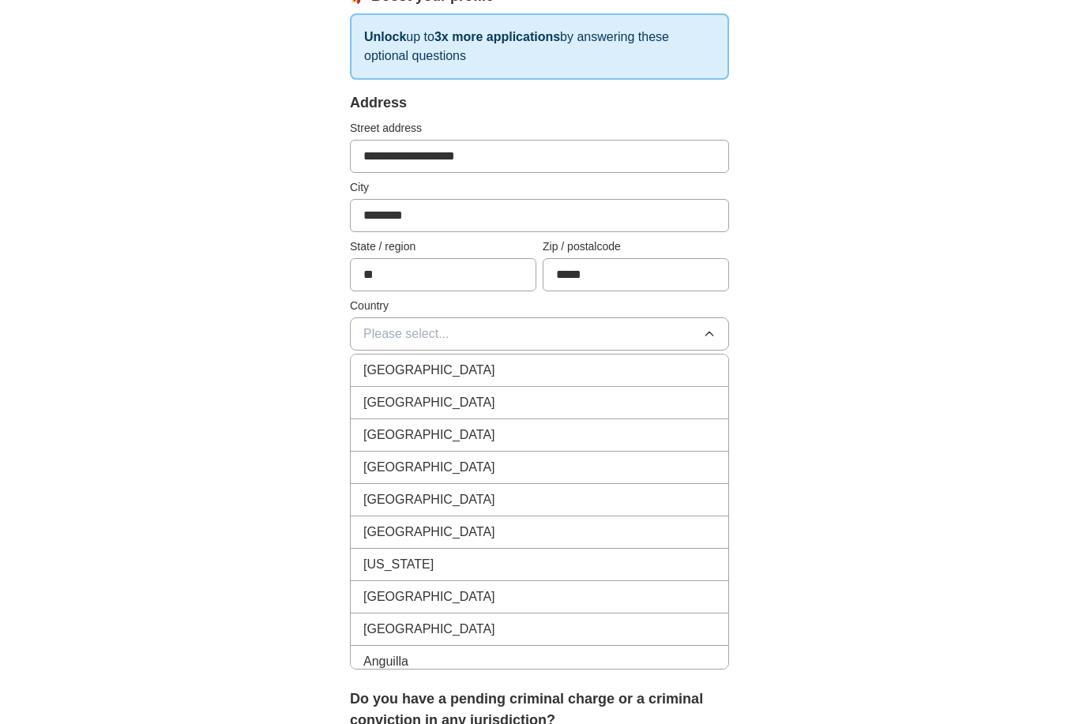
click at [625, 404] on div "[GEOGRAPHIC_DATA]" at bounding box center [539, 402] width 352 height 19
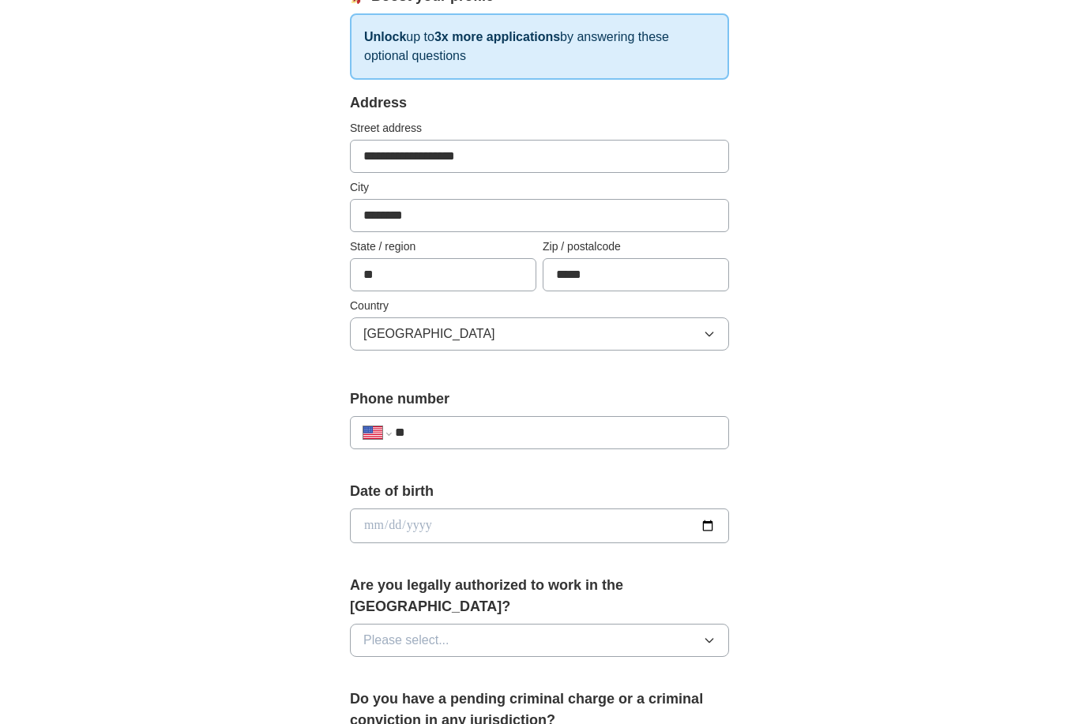
click at [634, 434] on input "**" at bounding box center [555, 432] width 321 height 19
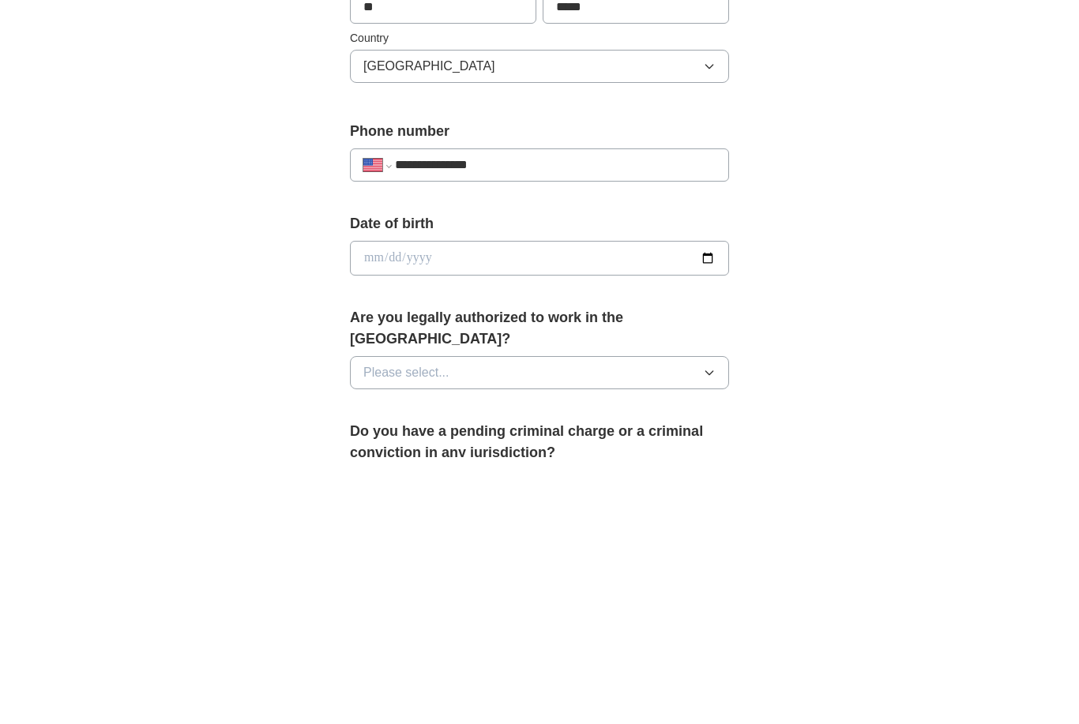
type input "**********"
click at [706, 509] on input "date" at bounding box center [539, 526] width 379 height 35
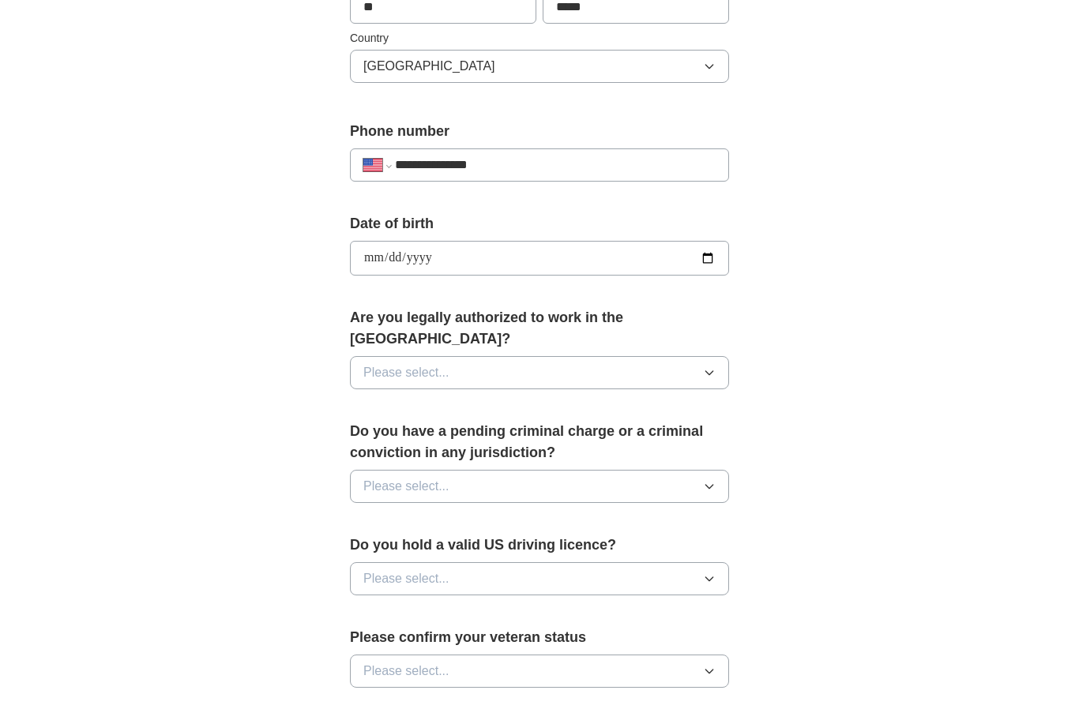
type input "**********"
click at [701, 356] on button "Please select..." at bounding box center [539, 372] width 379 height 33
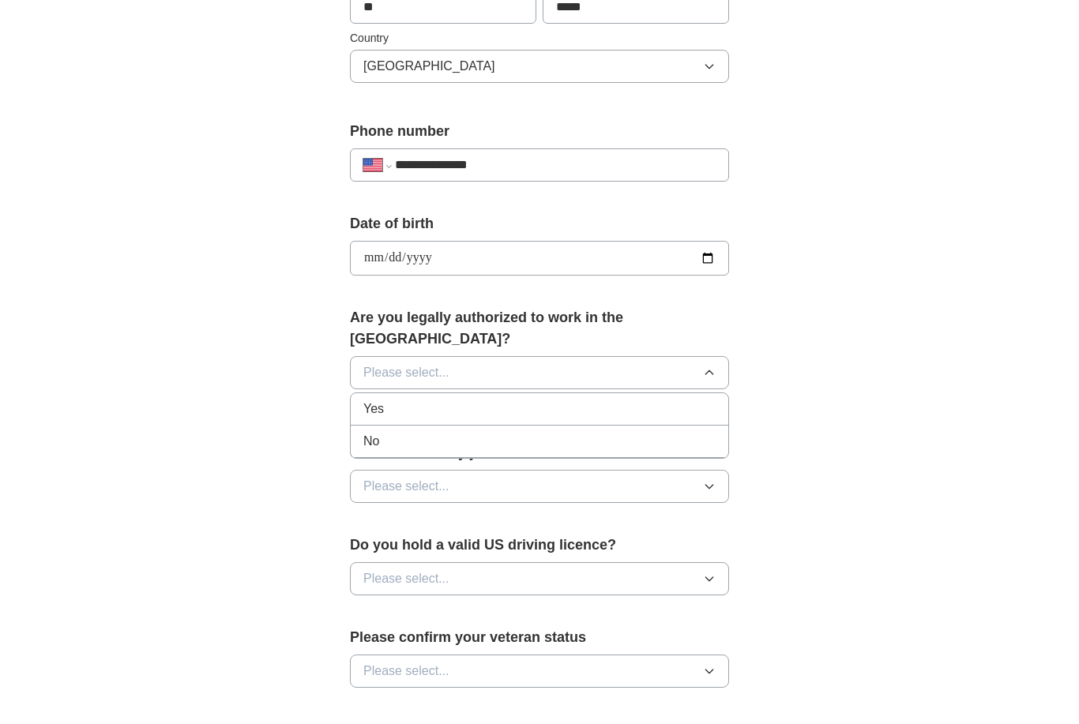
click at [639, 400] on div "Yes" at bounding box center [539, 409] width 352 height 19
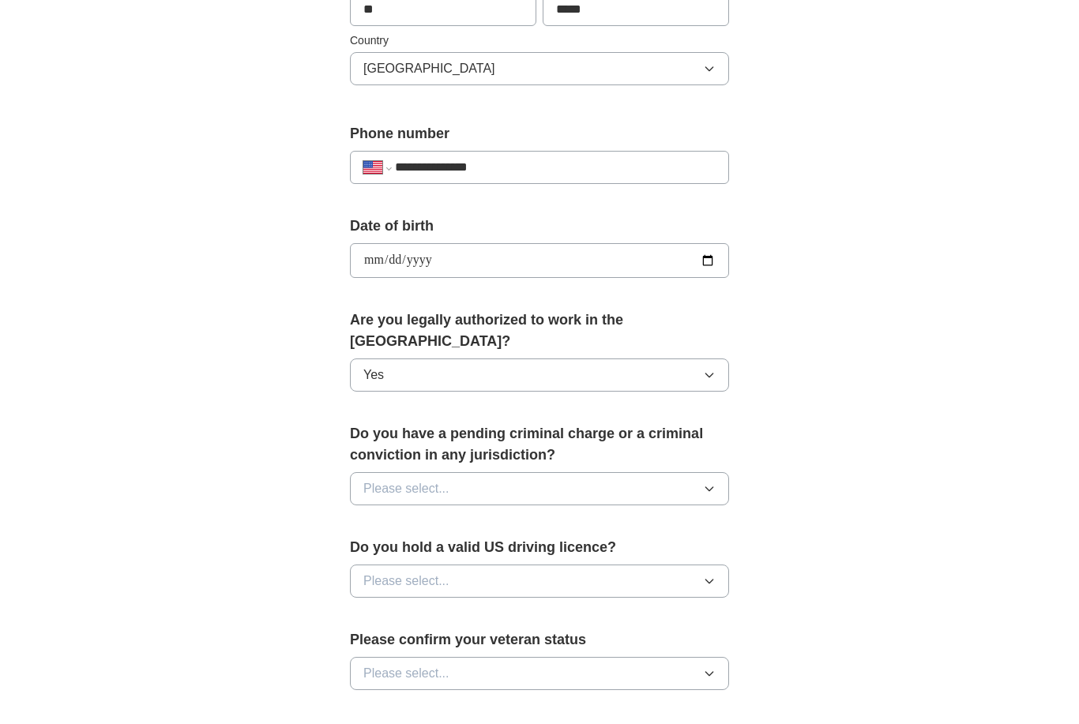
scroll to position [513, 0]
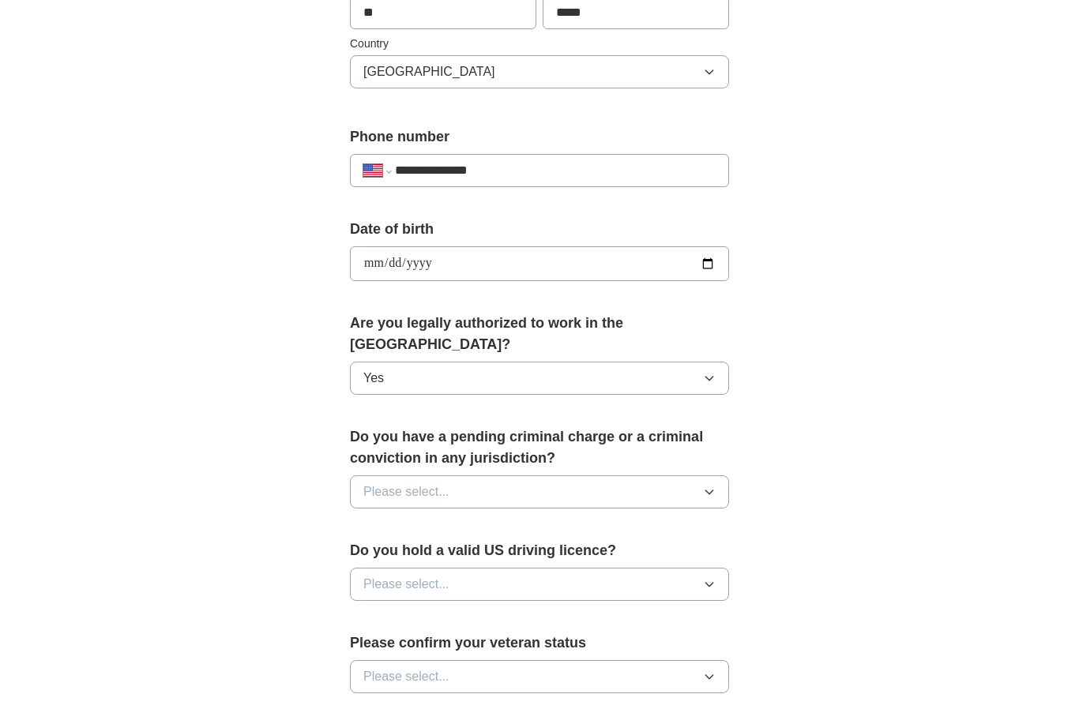
click at [699, 475] on button "Please select..." at bounding box center [539, 491] width 379 height 33
click at [667, 551] on div "No" at bounding box center [539, 560] width 352 height 19
click at [695, 568] on button "Please select..." at bounding box center [539, 584] width 379 height 33
click at [633, 605] on li "Yes" at bounding box center [539, 621] width 377 height 32
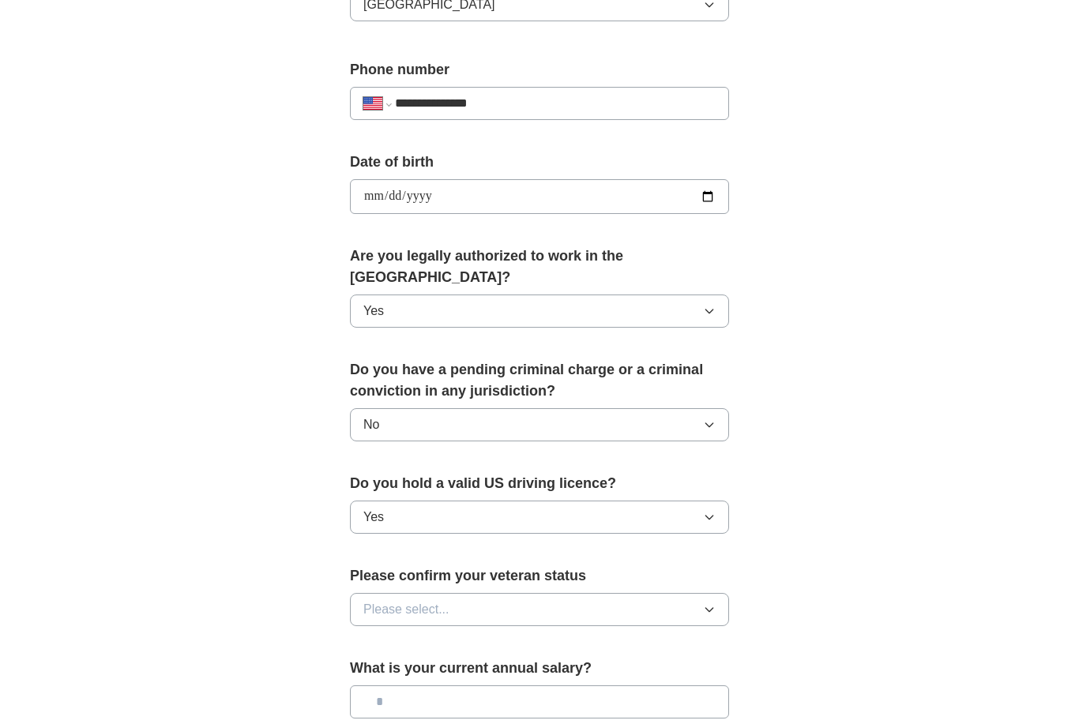
click at [712, 603] on icon "button" at bounding box center [709, 609] width 13 height 13
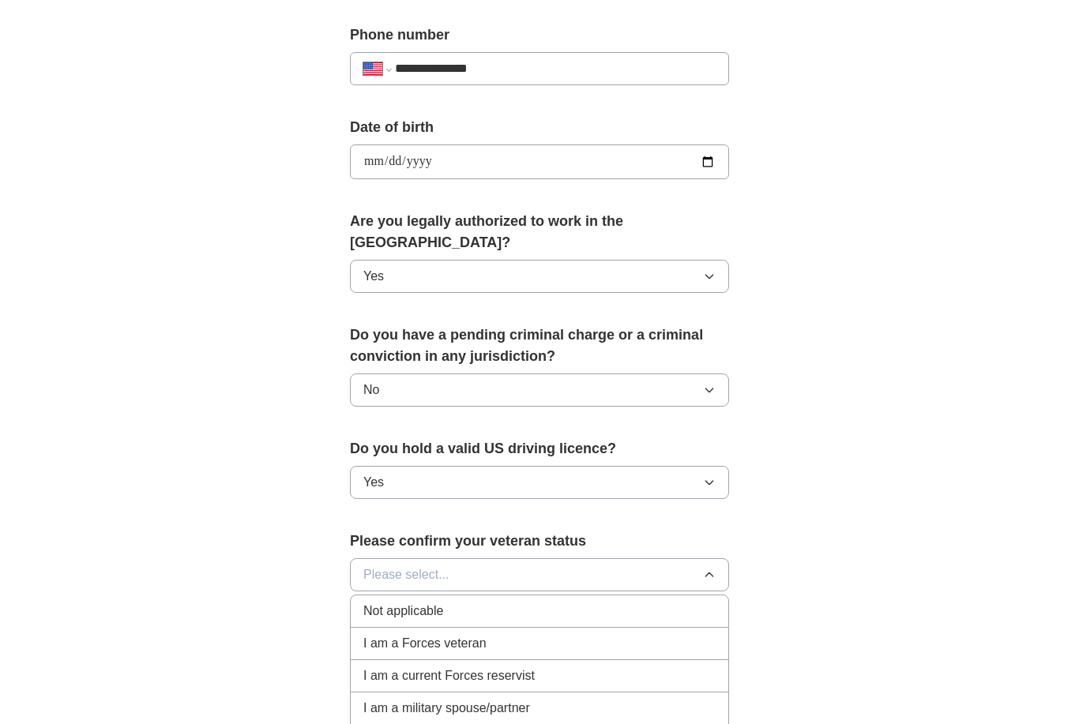
scroll to position [662, 0]
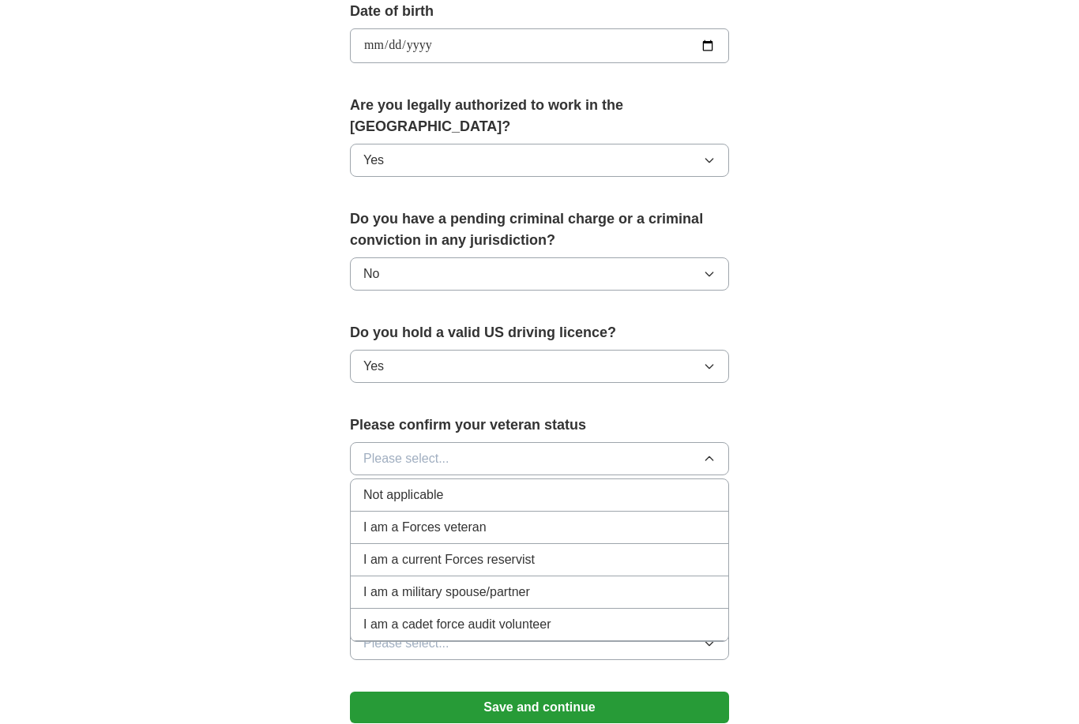
click at [685, 486] on div "Not applicable" at bounding box center [539, 495] width 352 height 19
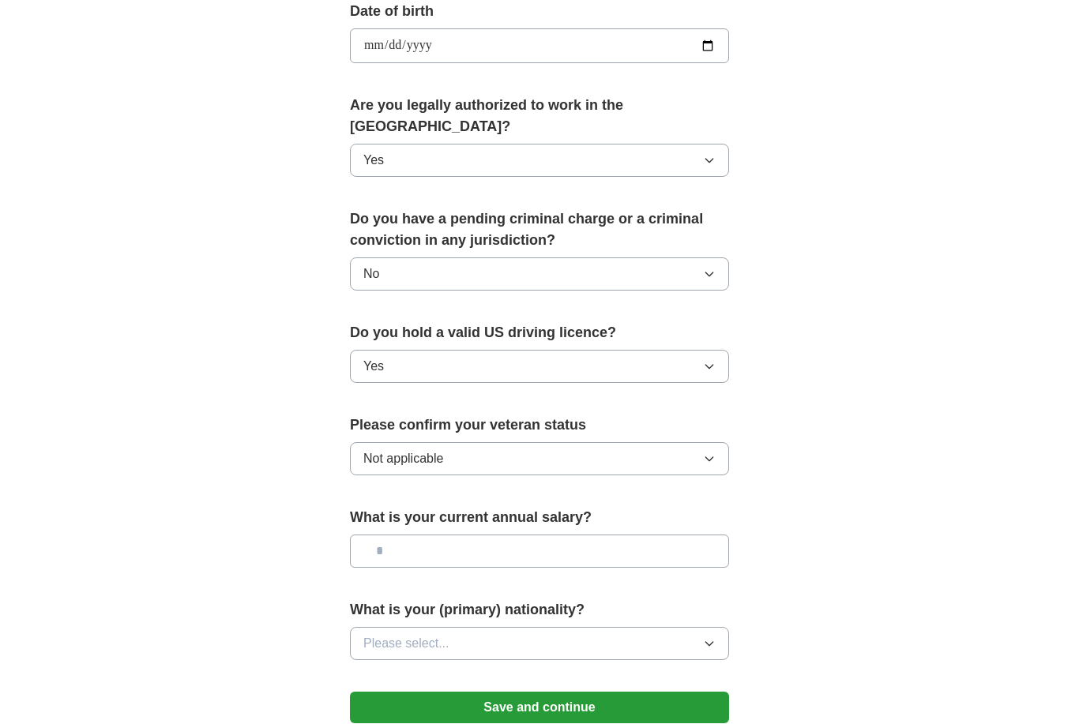
click at [704, 535] on input "text" at bounding box center [539, 551] width 379 height 33
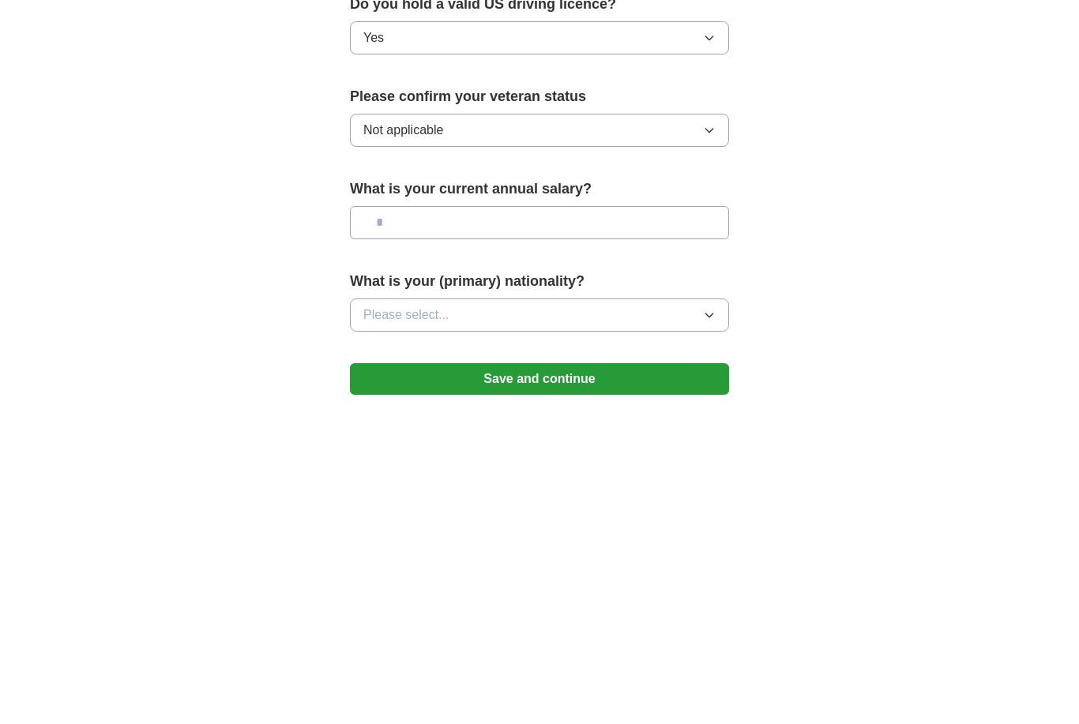
scroll to position [839, 0]
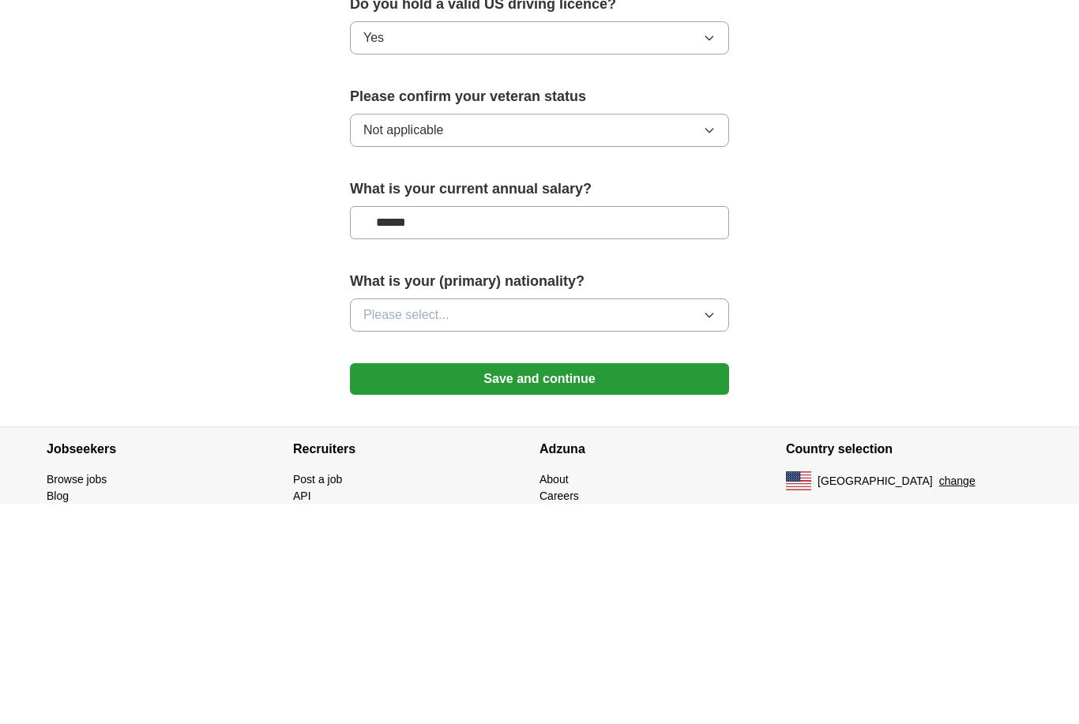
type input "*******"
click at [661, 519] on button "Please select..." at bounding box center [539, 535] width 379 height 33
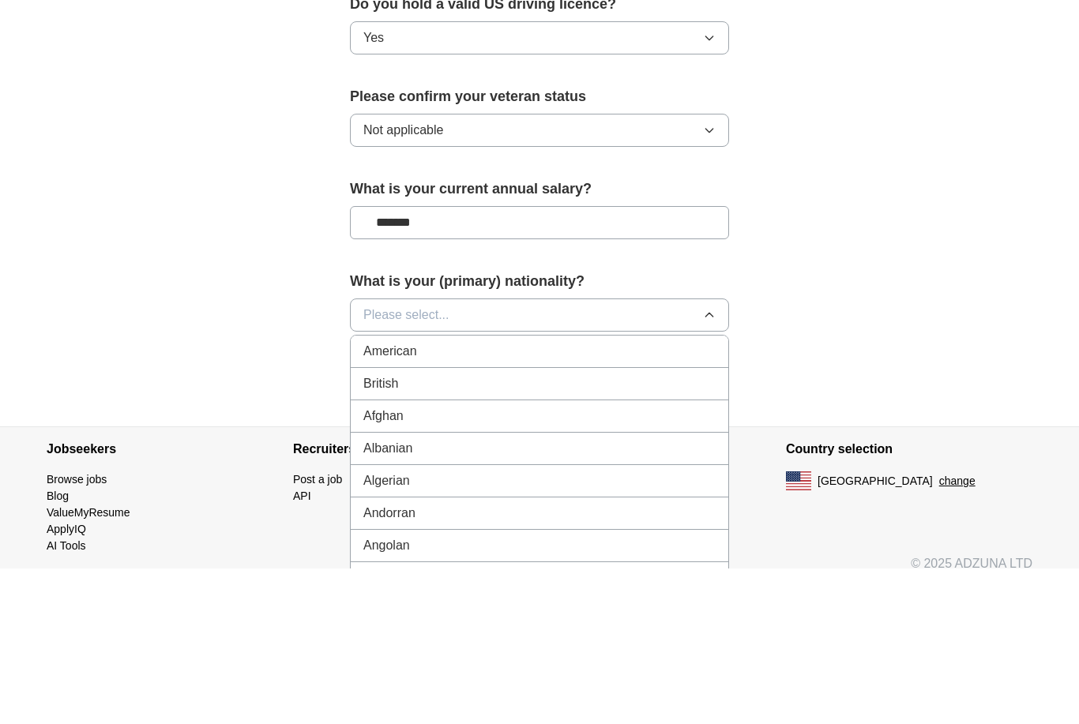
scroll to position [0, 0]
click at [693, 498] on div "American" at bounding box center [539, 507] width 352 height 19
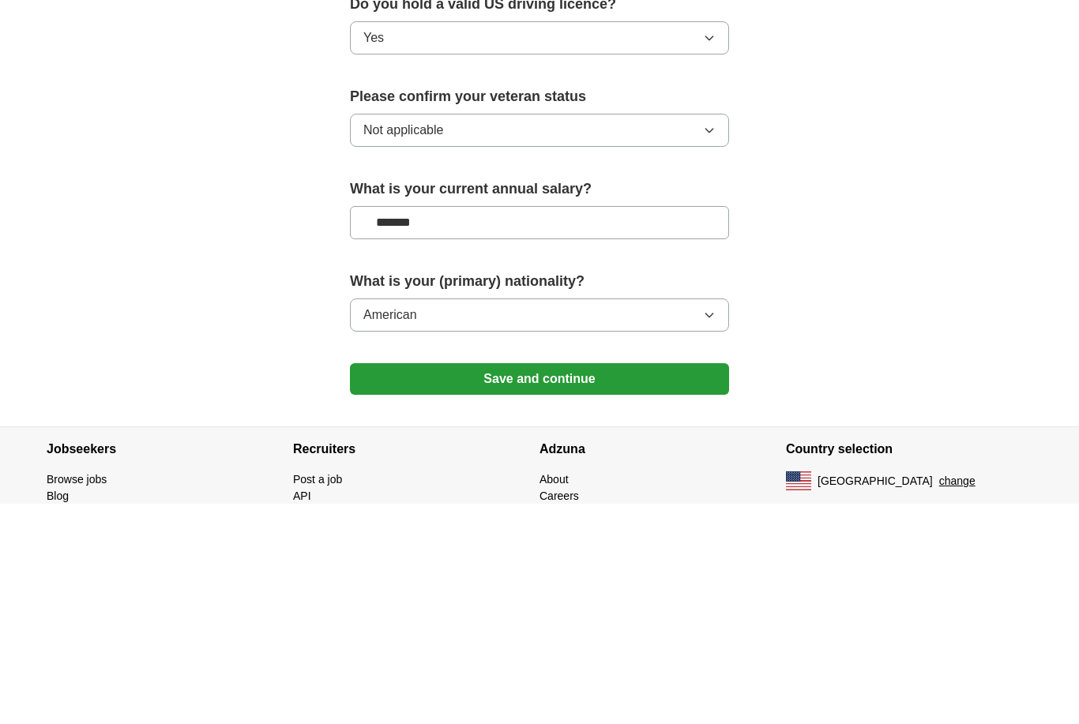
click at [678, 584] on button "Save and continue" at bounding box center [539, 600] width 379 height 32
